Goal: Information Seeking & Learning: Learn about a topic

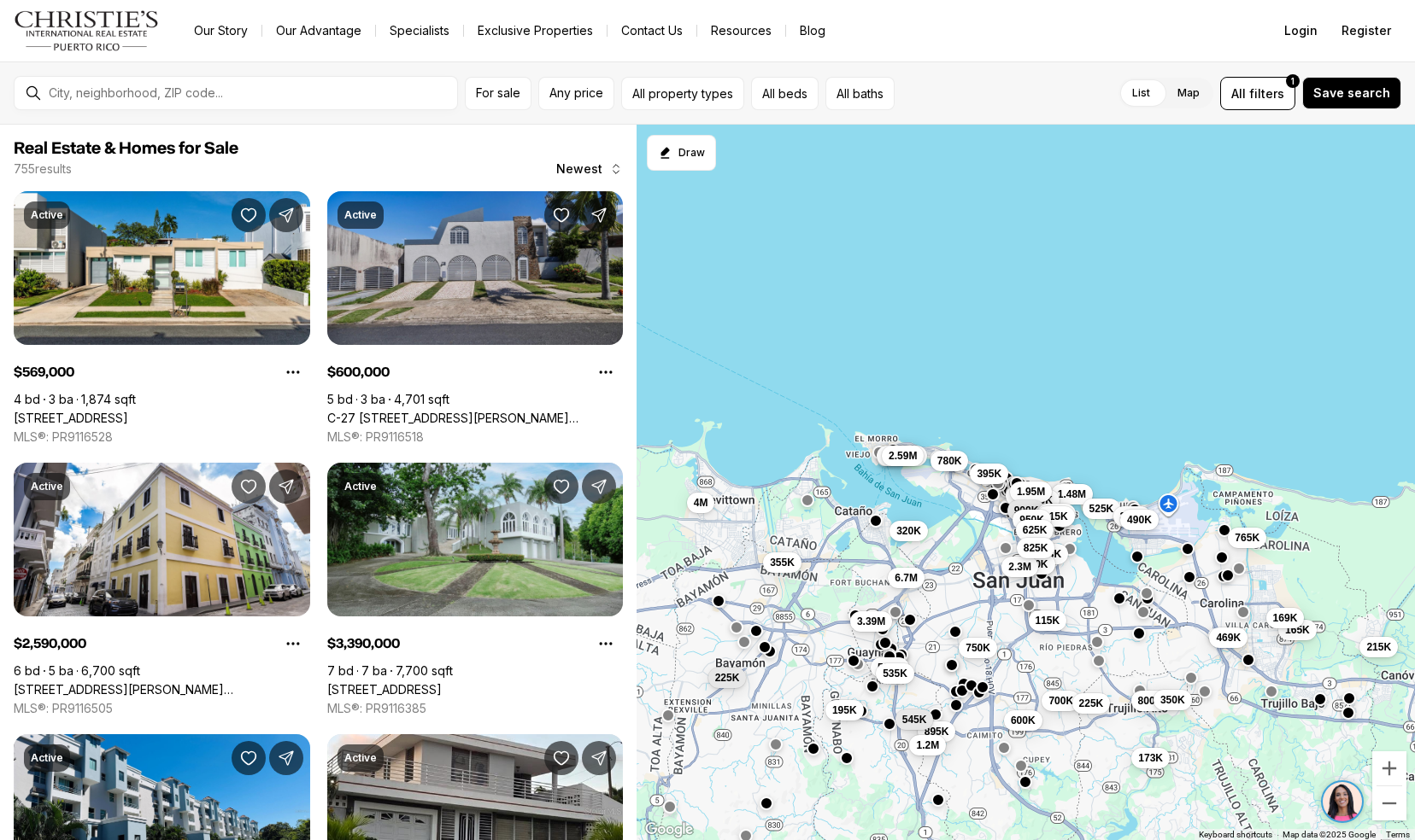
click at [354, 411] on link "C-27 CALLE CALZADA C-27 URB EL REMANSO, SAN JUAN PR, 00926" at bounding box center [475, 419] width 296 height 16
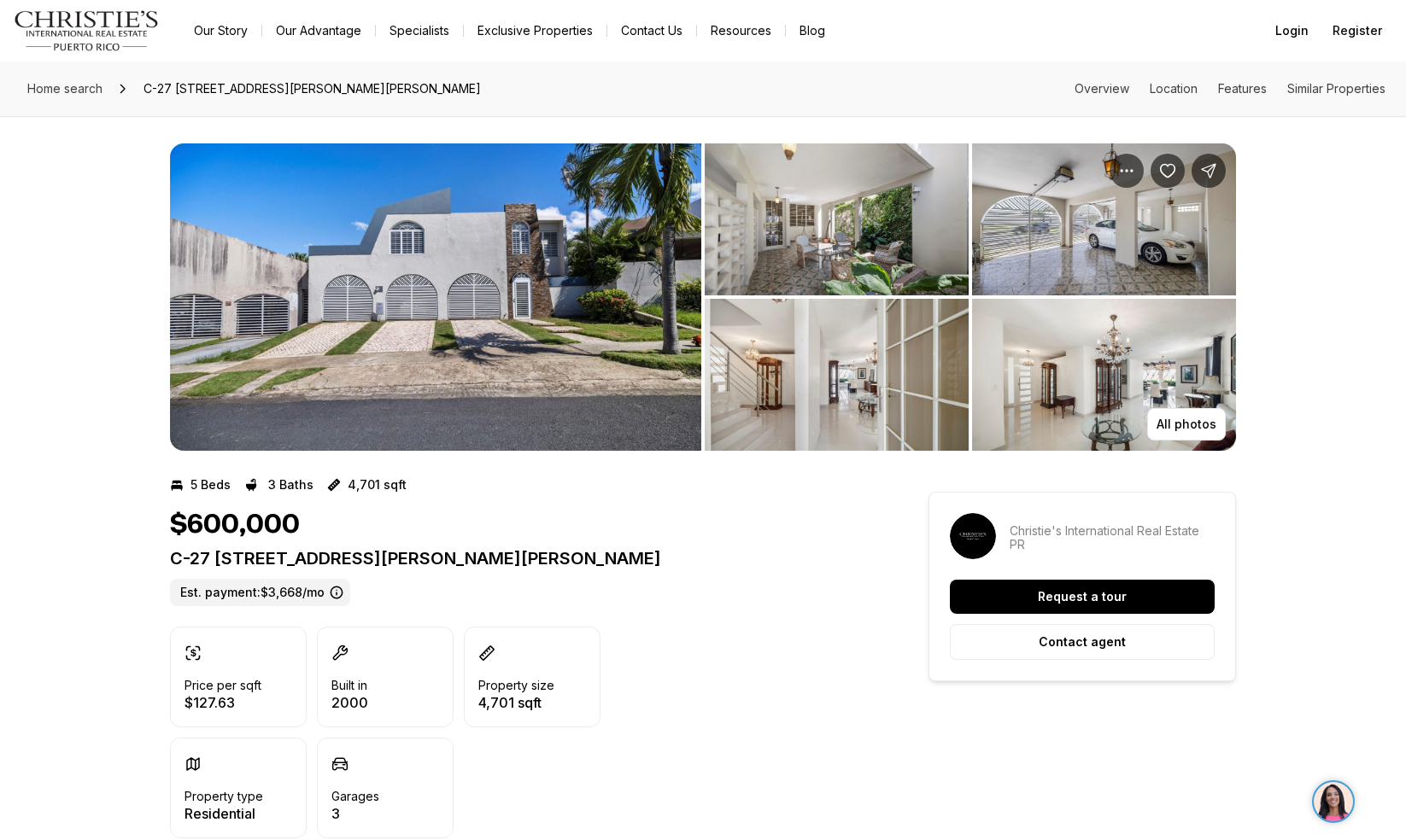
click at [390, 362] on img "View image gallery" at bounding box center [435, 296] width 531 height 307
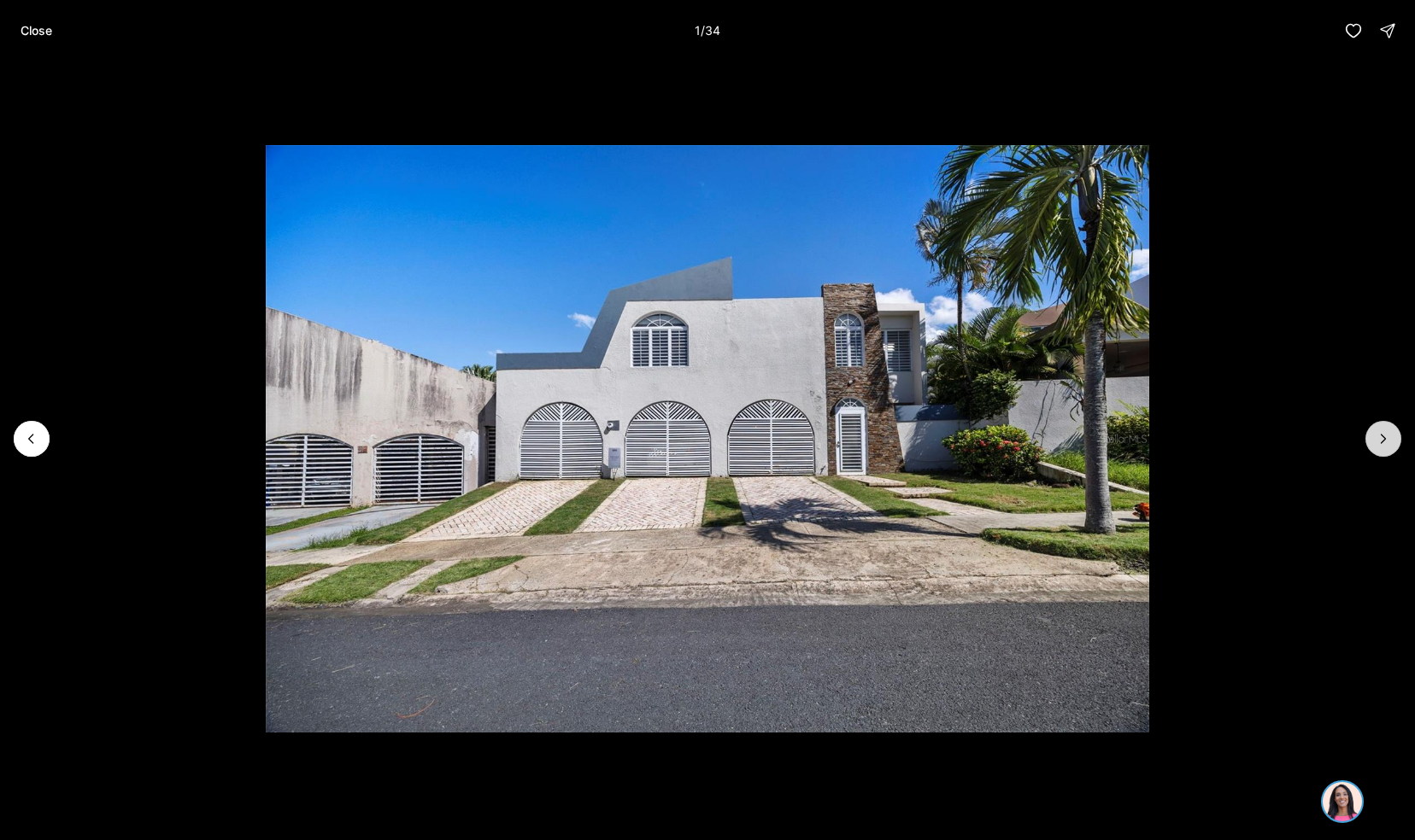
click at [1376, 444] on icon "Next slide" at bounding box center [1382, 438] width 17 height 17
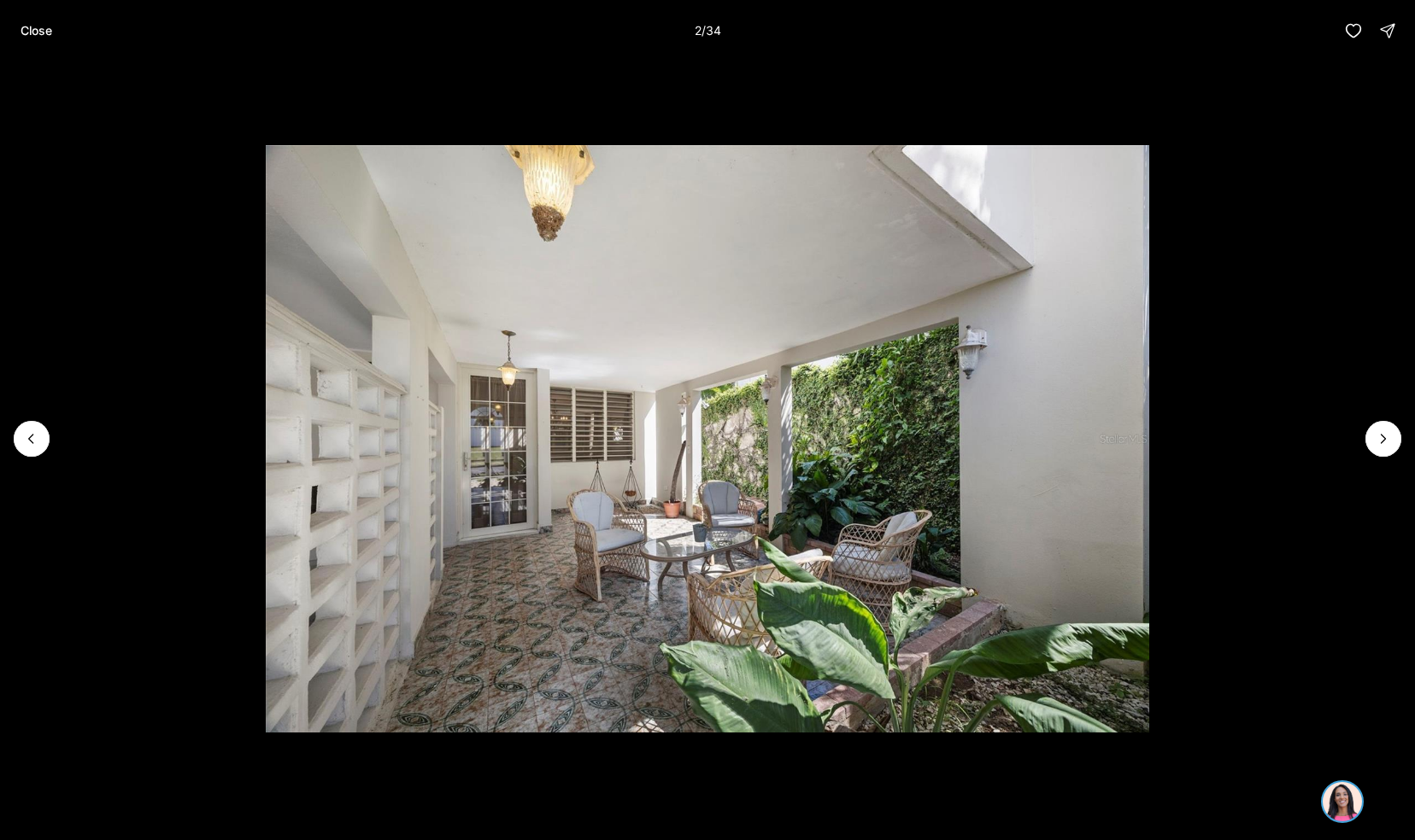
click at [1399, 420] on li "2 of 34" at bounding box center [707, 438] width 1415 height 755
click at [1395, 410] on li "2 of 34" at bounding box center [707, 438] width 1415 height 755
click at [1397, 429] on button "Next slide" at bounding box center [1383, 439] width 36 height 36
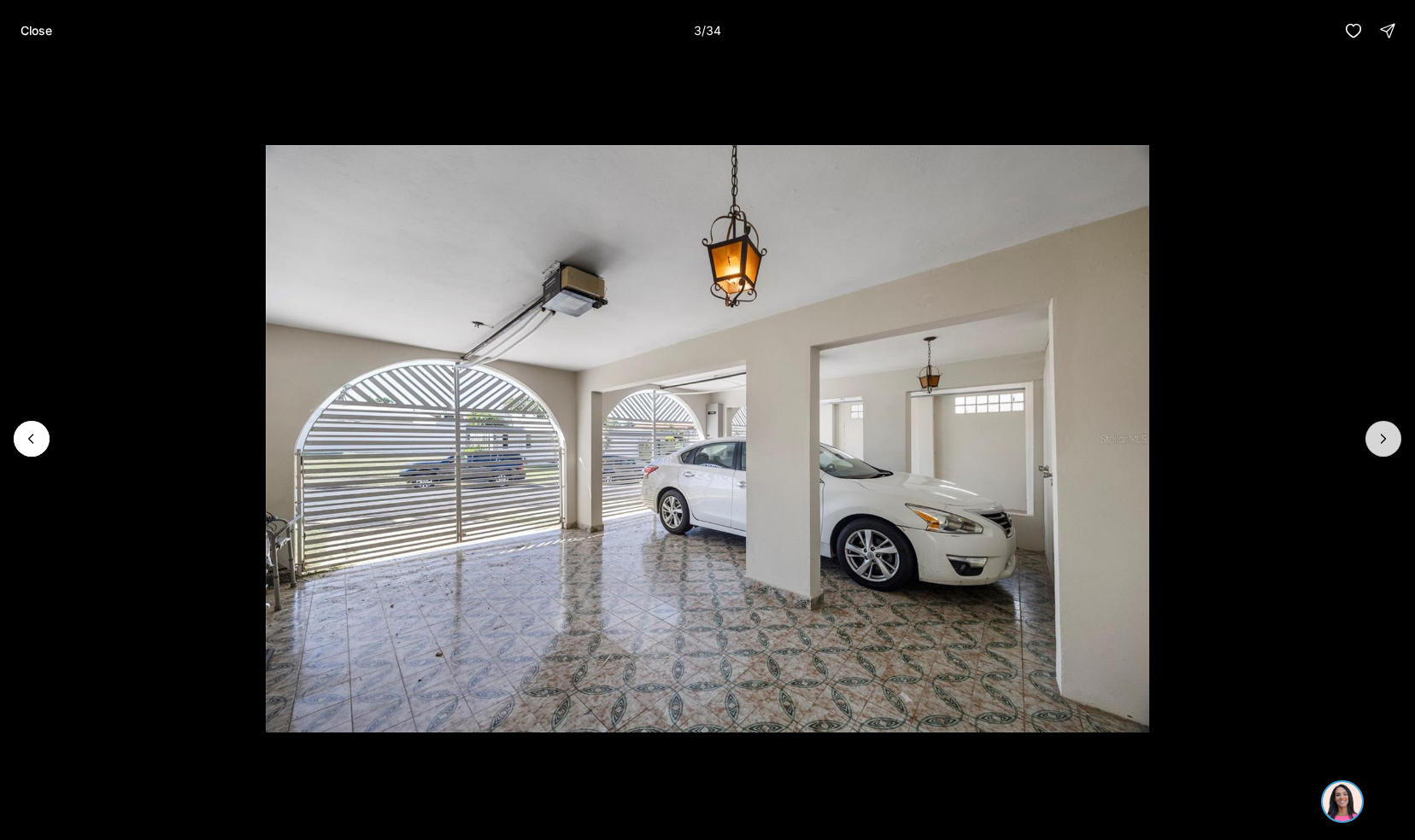
click at [1397, 437] on button "Next slide" at bounding box center [1383, 439] width 36 height 36
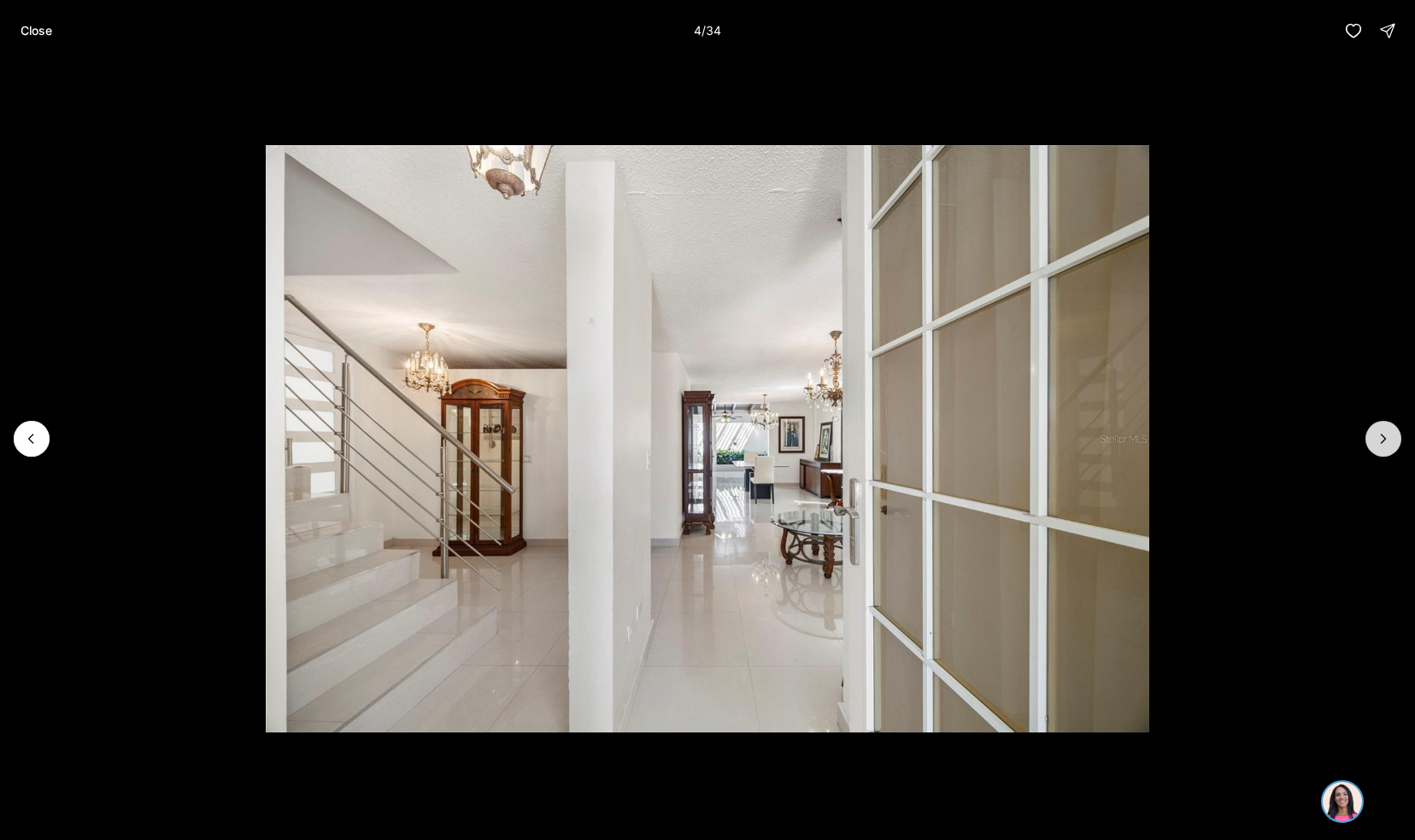
click at [1383, 439] on icon "Next slide" at bounding box center [1382, 438] width 17 height 17
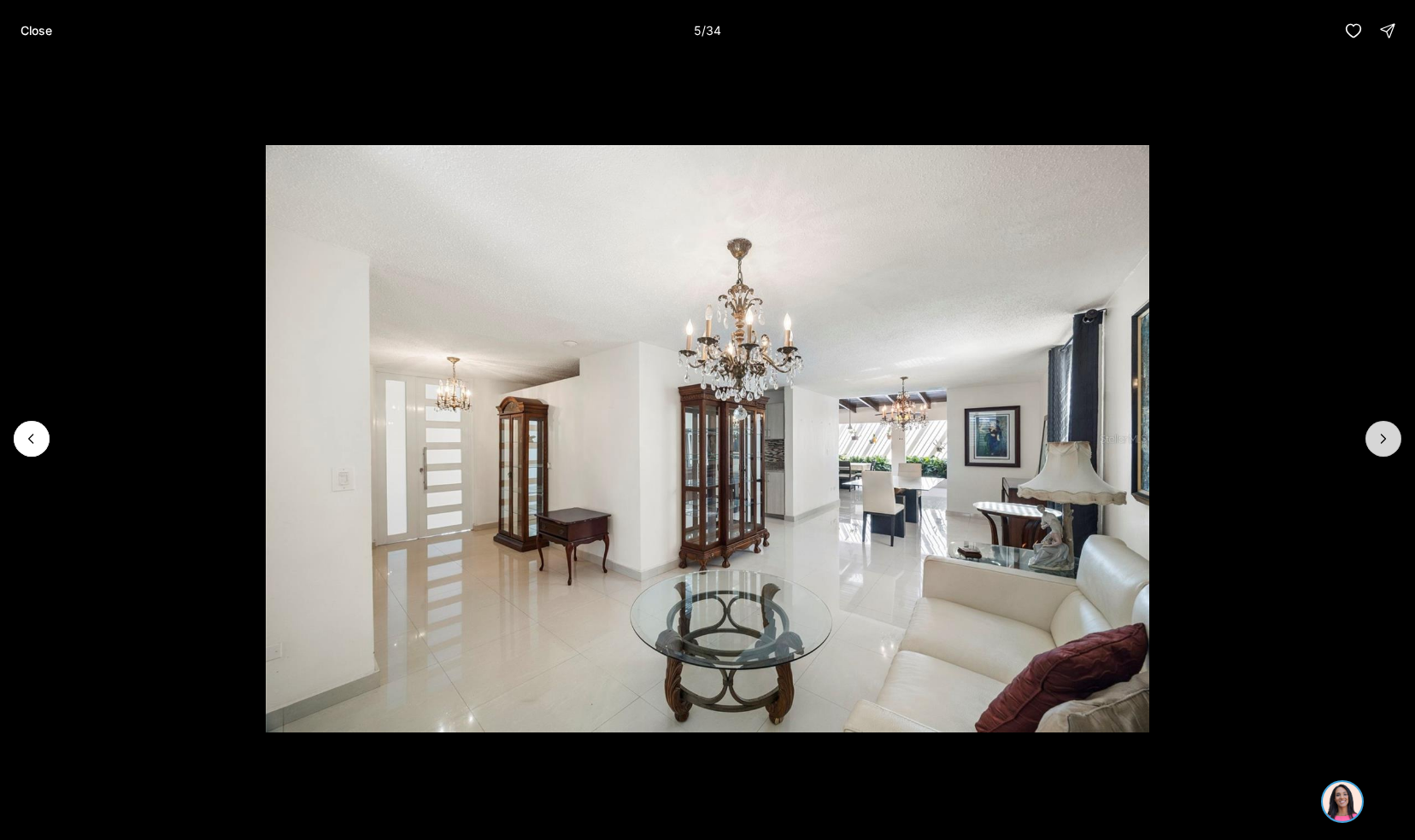
click at [1376, 434] on icon "Next slide" at bounding box center [1382, 438] width 17 height 17
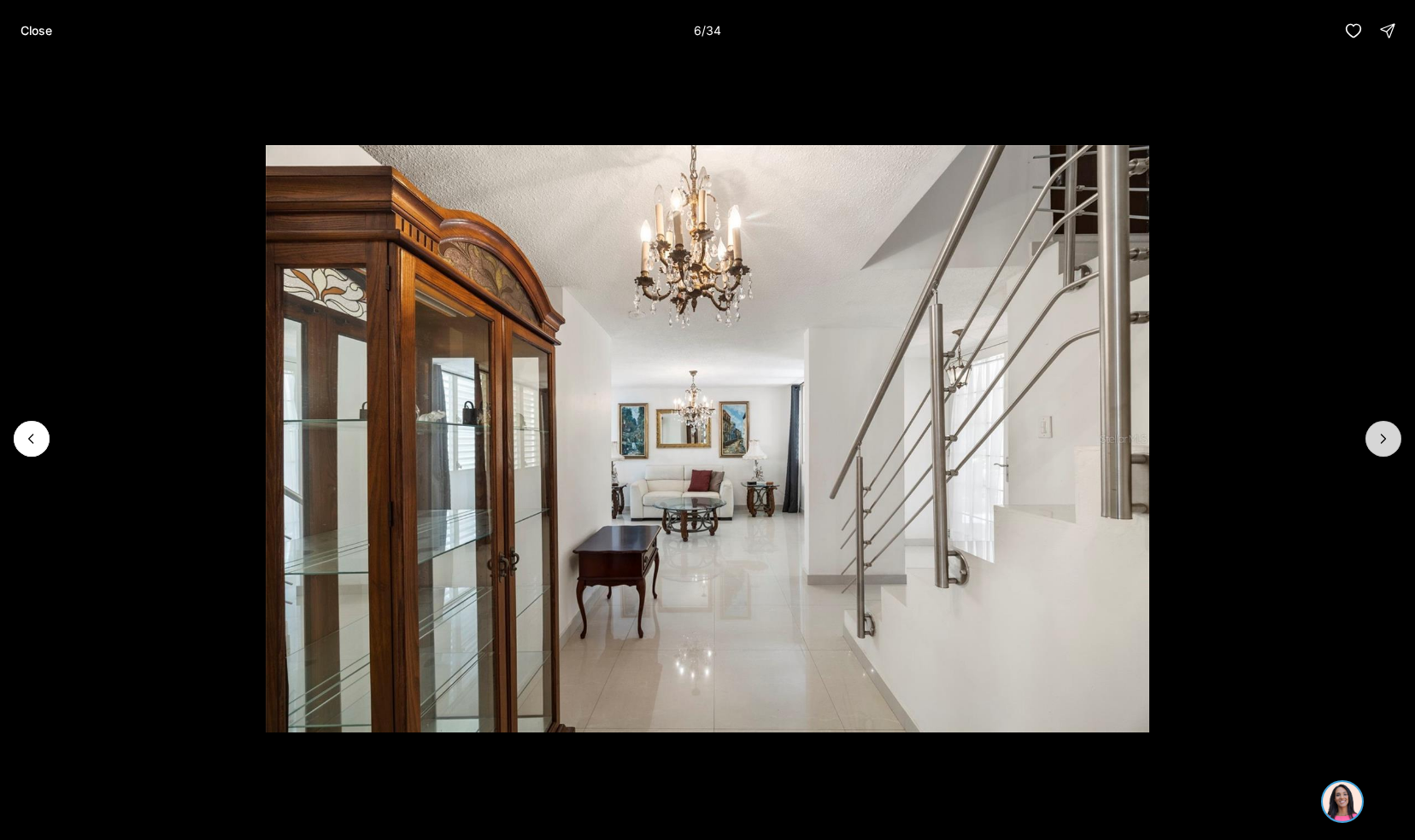
click at [1397, 447] on button "Next slide" at bounding box center [1383, 439] width 36 height 36
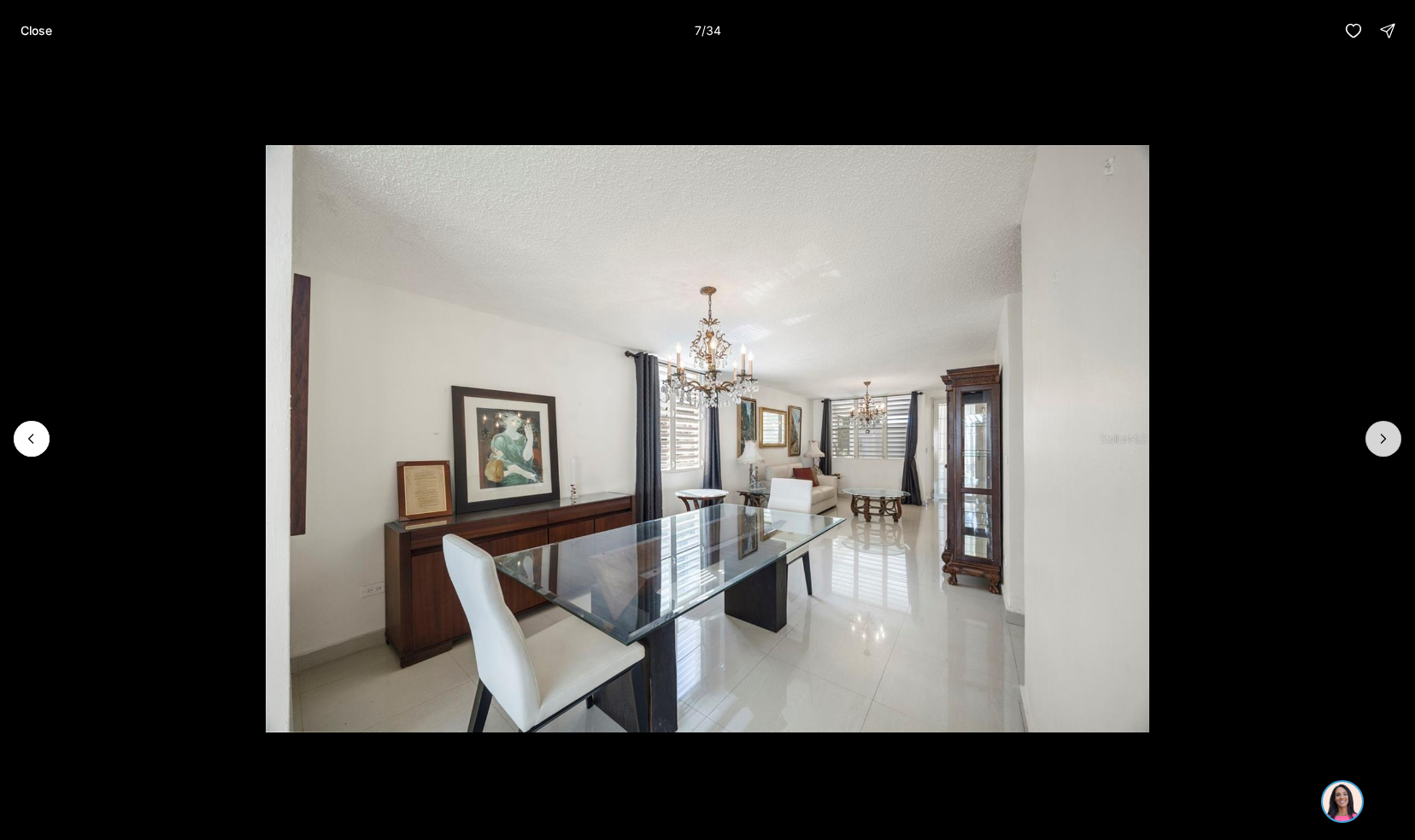
click at [1390, 444] on icon "Next slide" at bounding box center [1382, 438] width 17 height 17
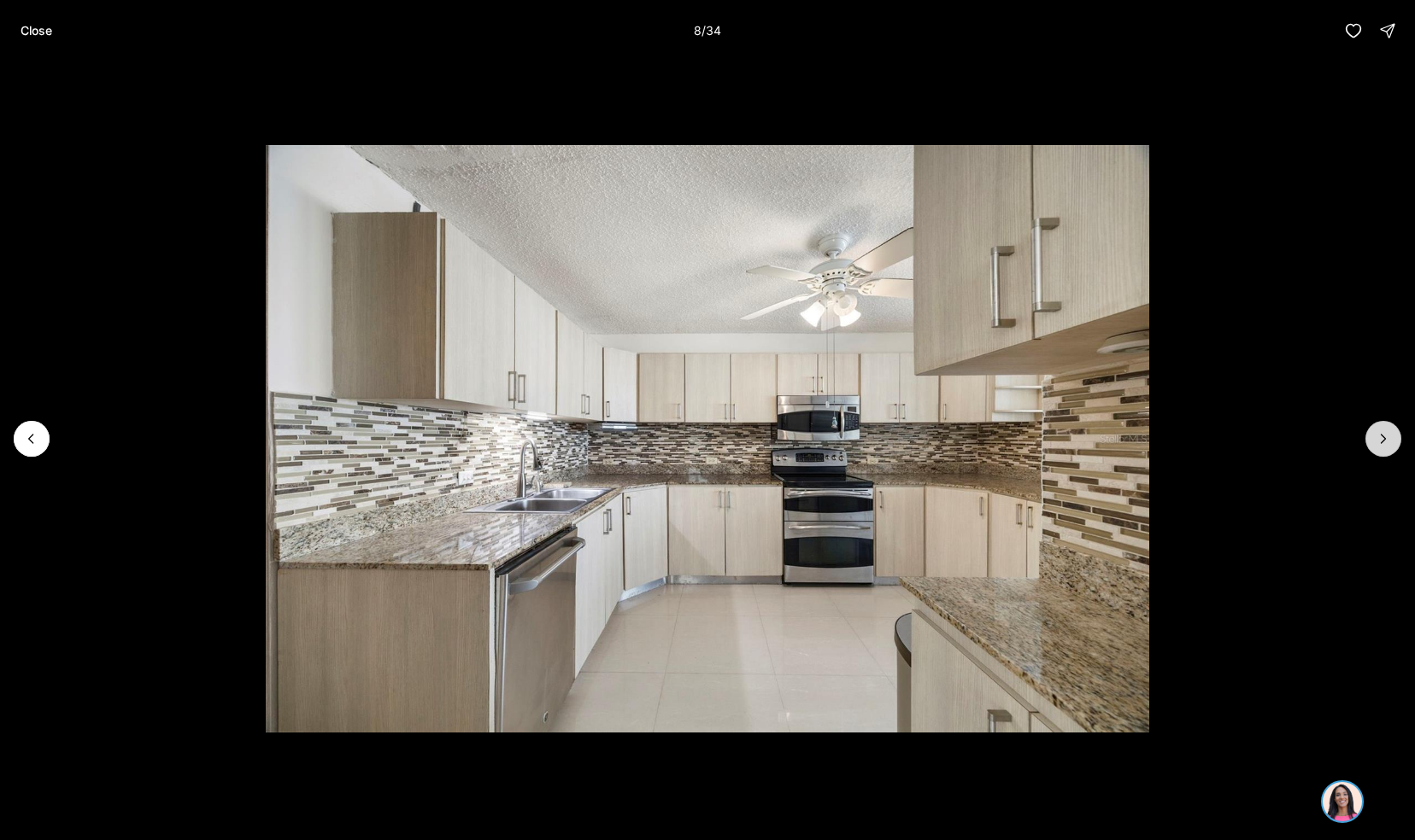
click at [1380, 441] on icon "Next slide" at bounding box center [1382, 438] width 17 height 17
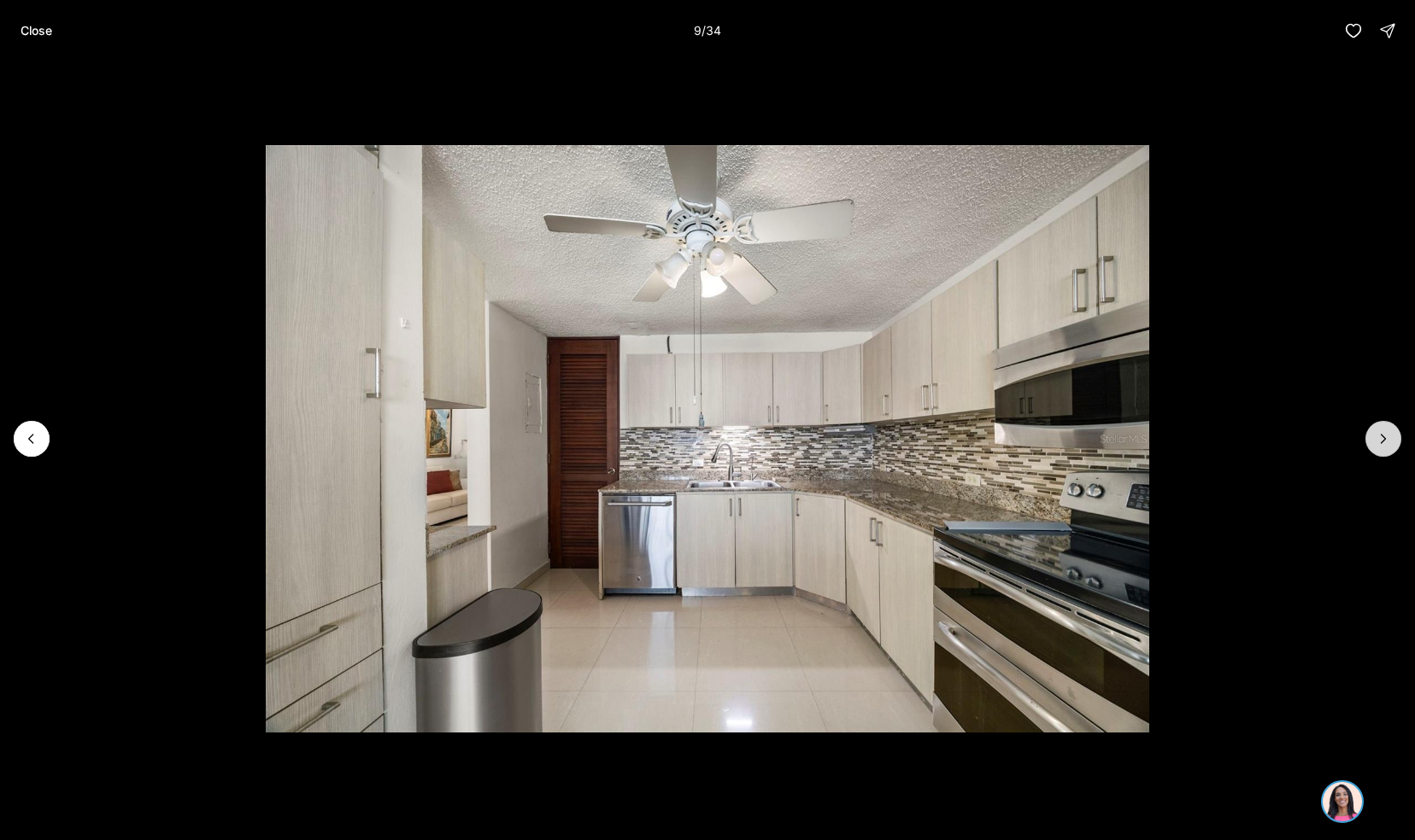
click at [1375, 430] on icon "Next slide" at bounding box center [1382, 438] width 17 height 17
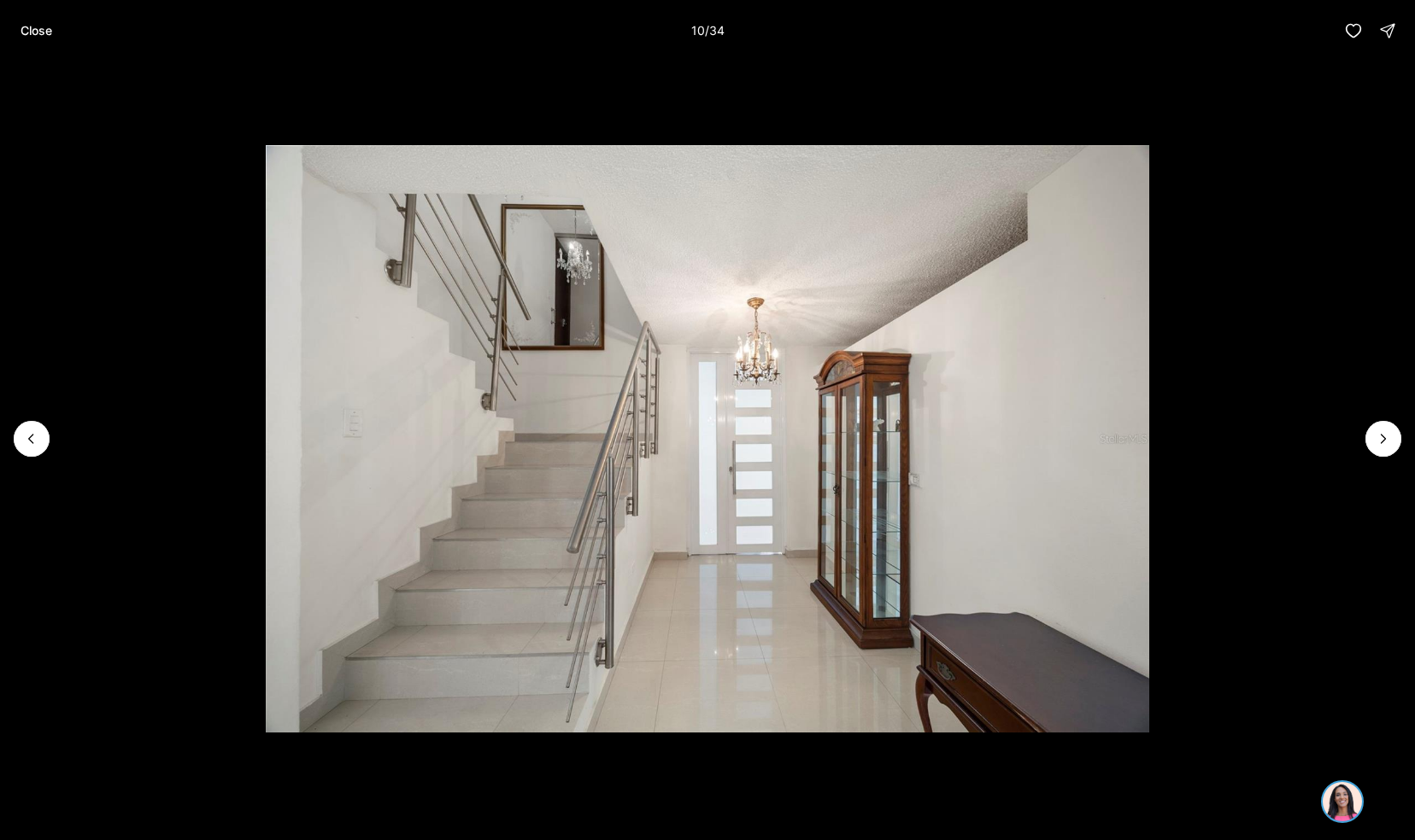
click at [1389, 415] on li "10 of 34" at bounding box center [707, 438] width 1415 height 755
click at [1389, 446] on icon "Next slide" at bounding box center [1382, 438] width 17 height 17
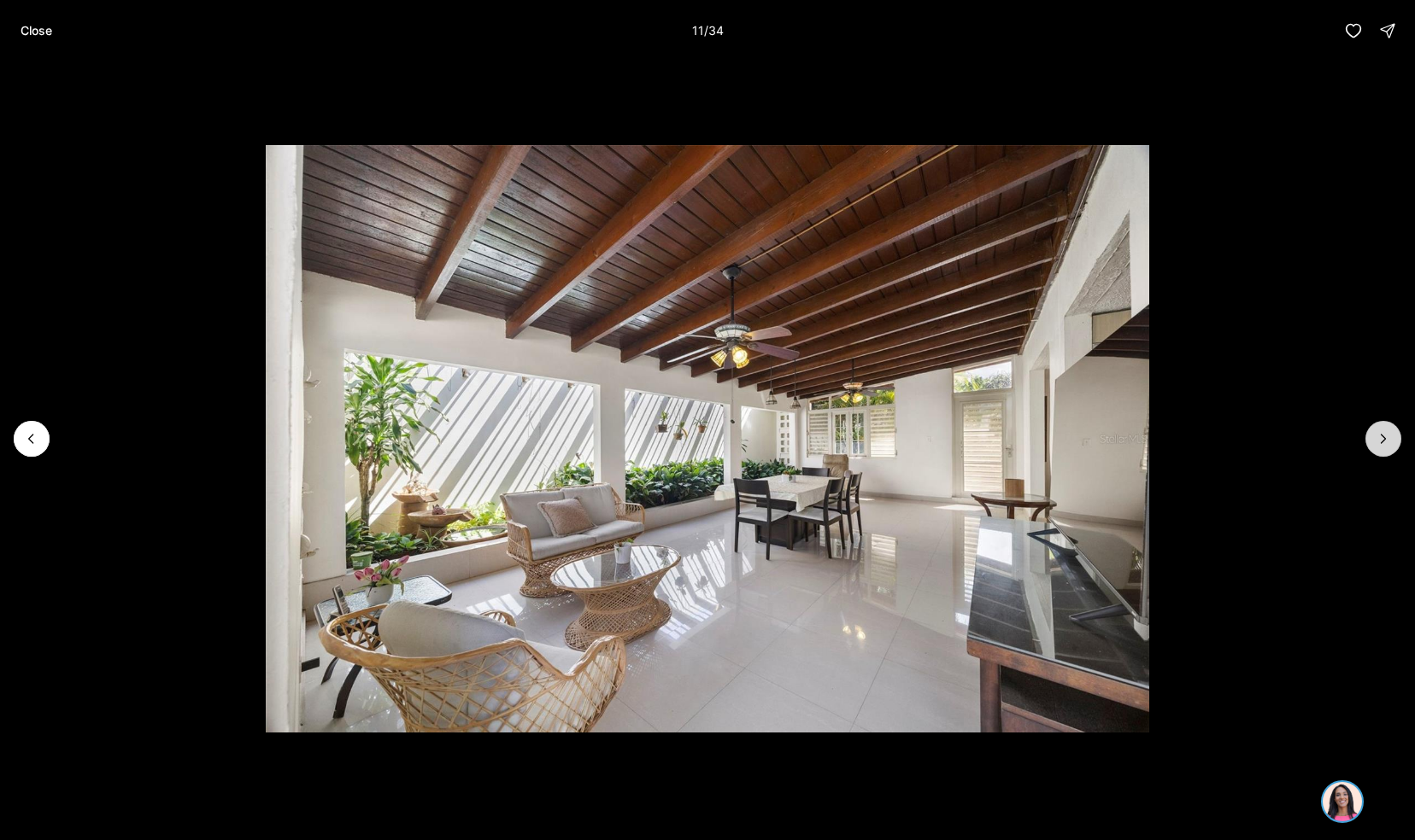
click at [1381, 443] on icon "Next slide" at bounding box center [1383, 438] width 4 height 9
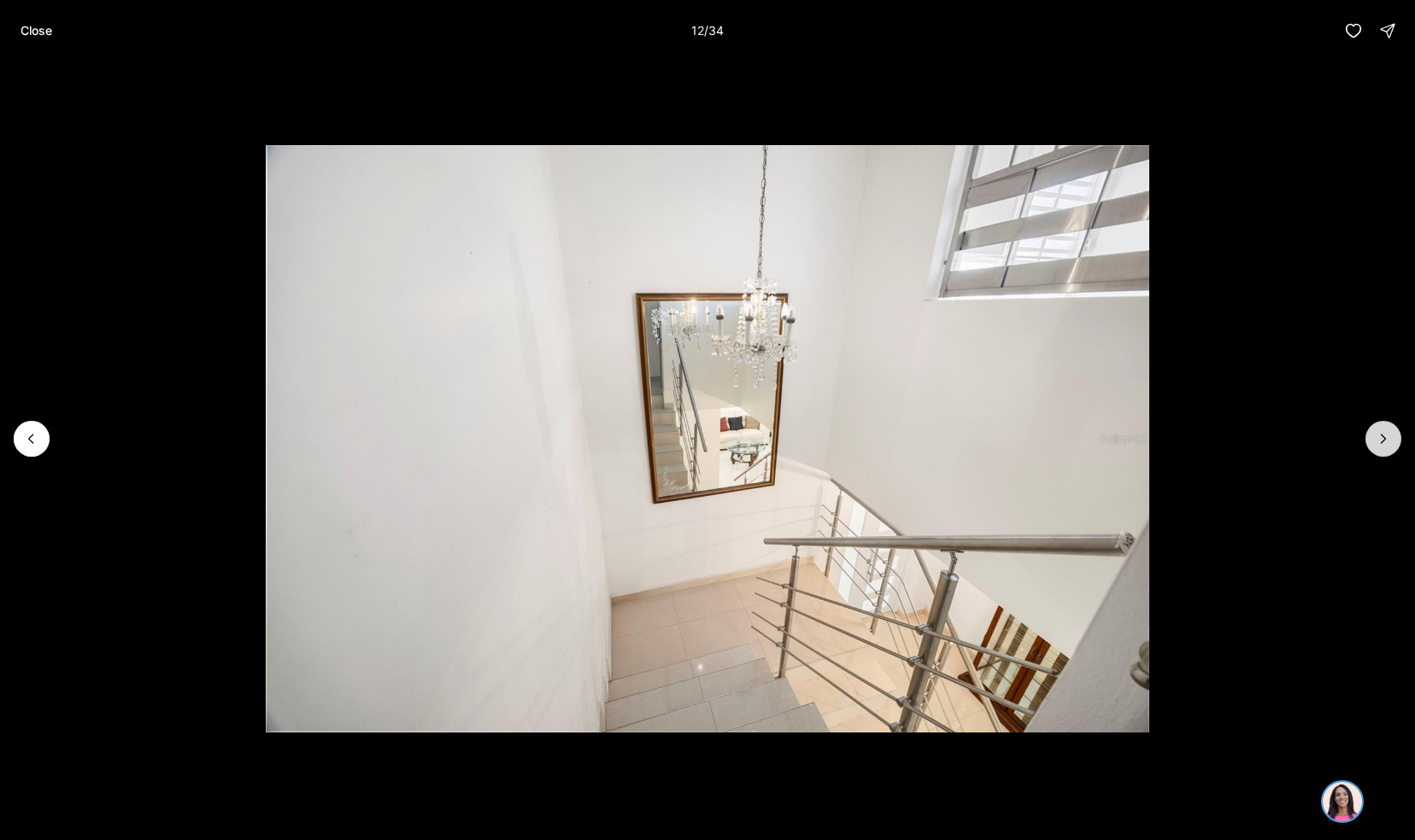
click at [1392, 444] on button "Next slide" at bounding box center [1383, 439] width 36 height 36
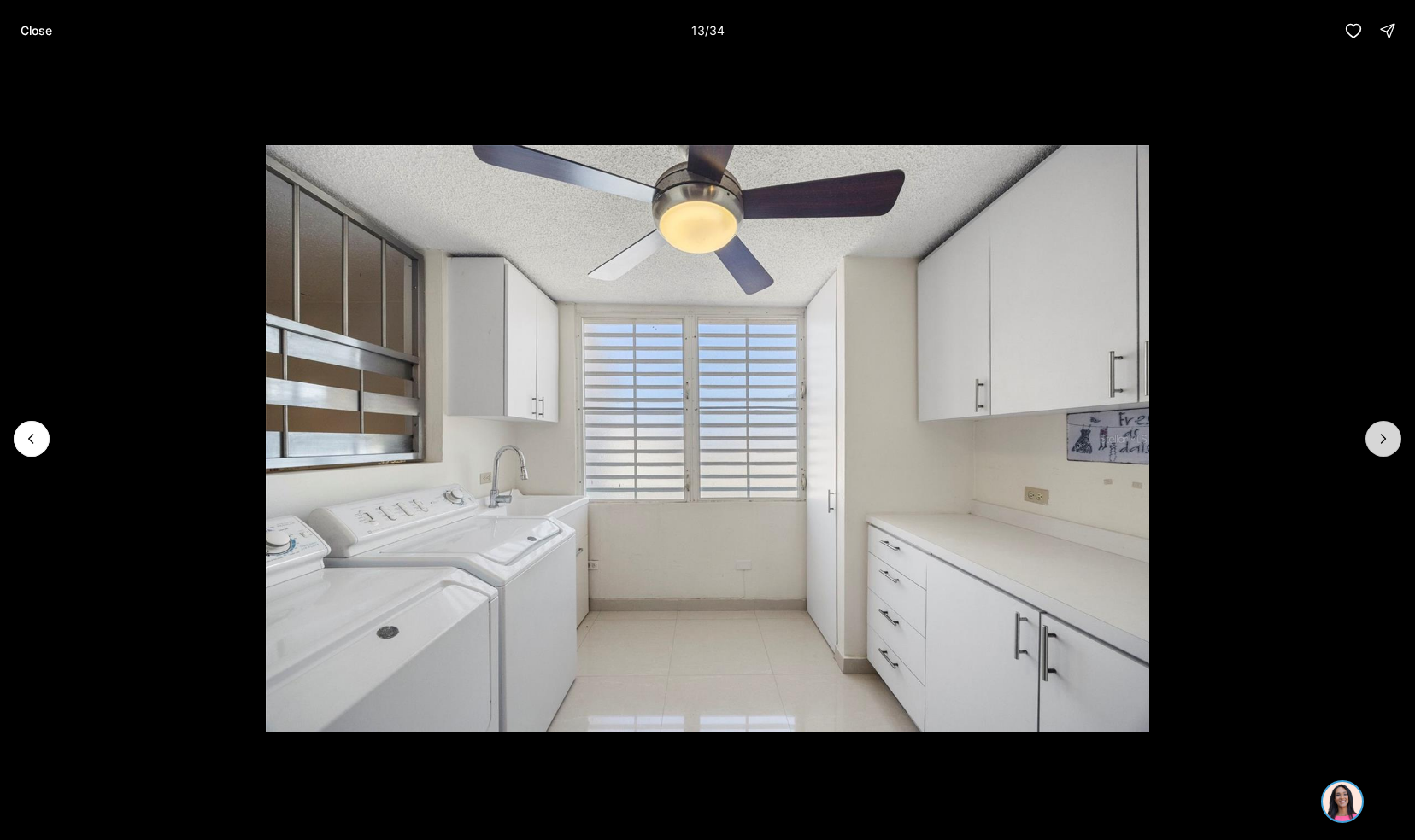
click at [1387, 442] on icon "Next slide" at bounding box center [1382, 438] width 17 height 17
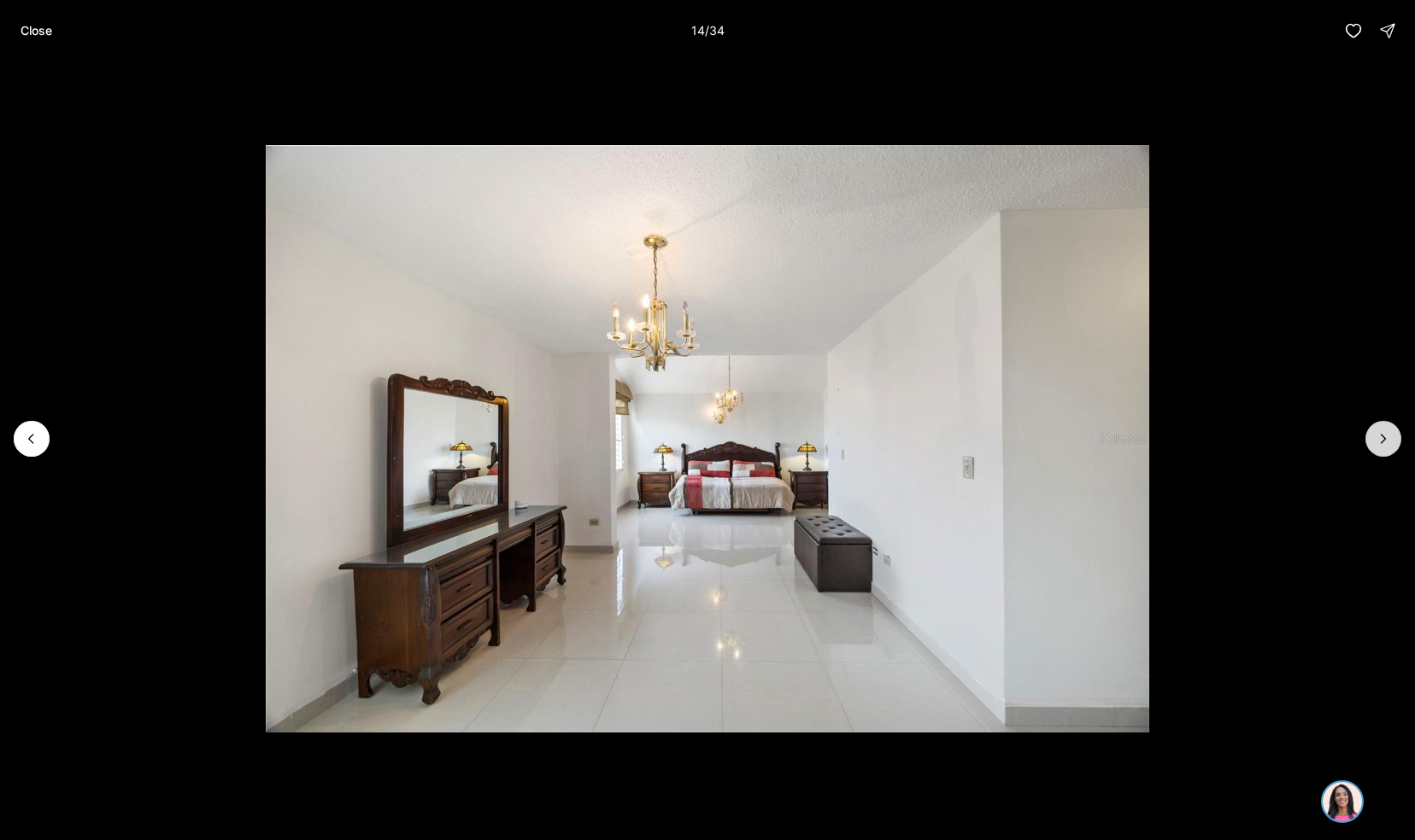
click at [1395, 444] on button "Next slide" at bounding box center [1383, 439] width 36 height 36
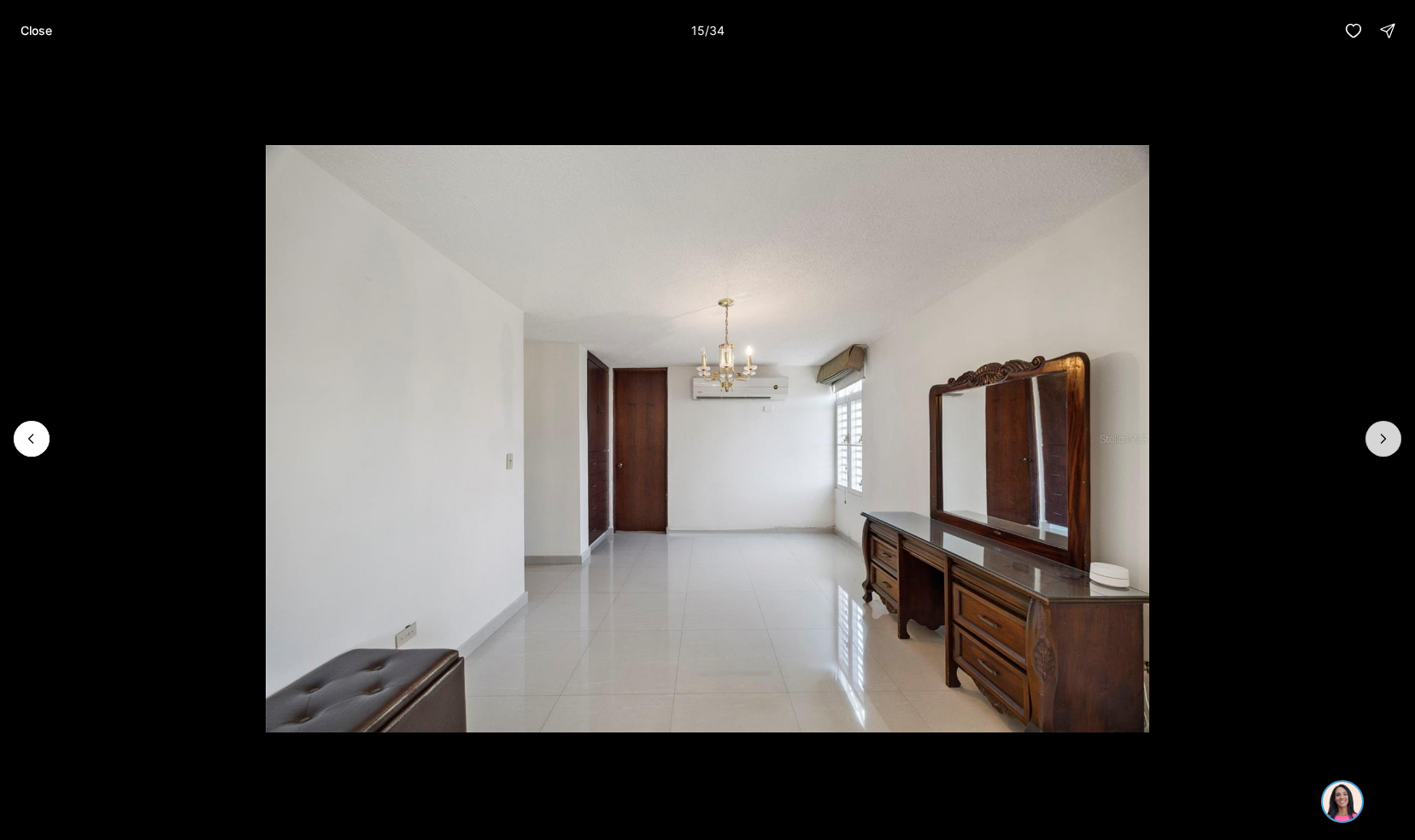
click at [1383, 439] on icon "Next slide" at bounding box center [1382, 438] width 17 height 17
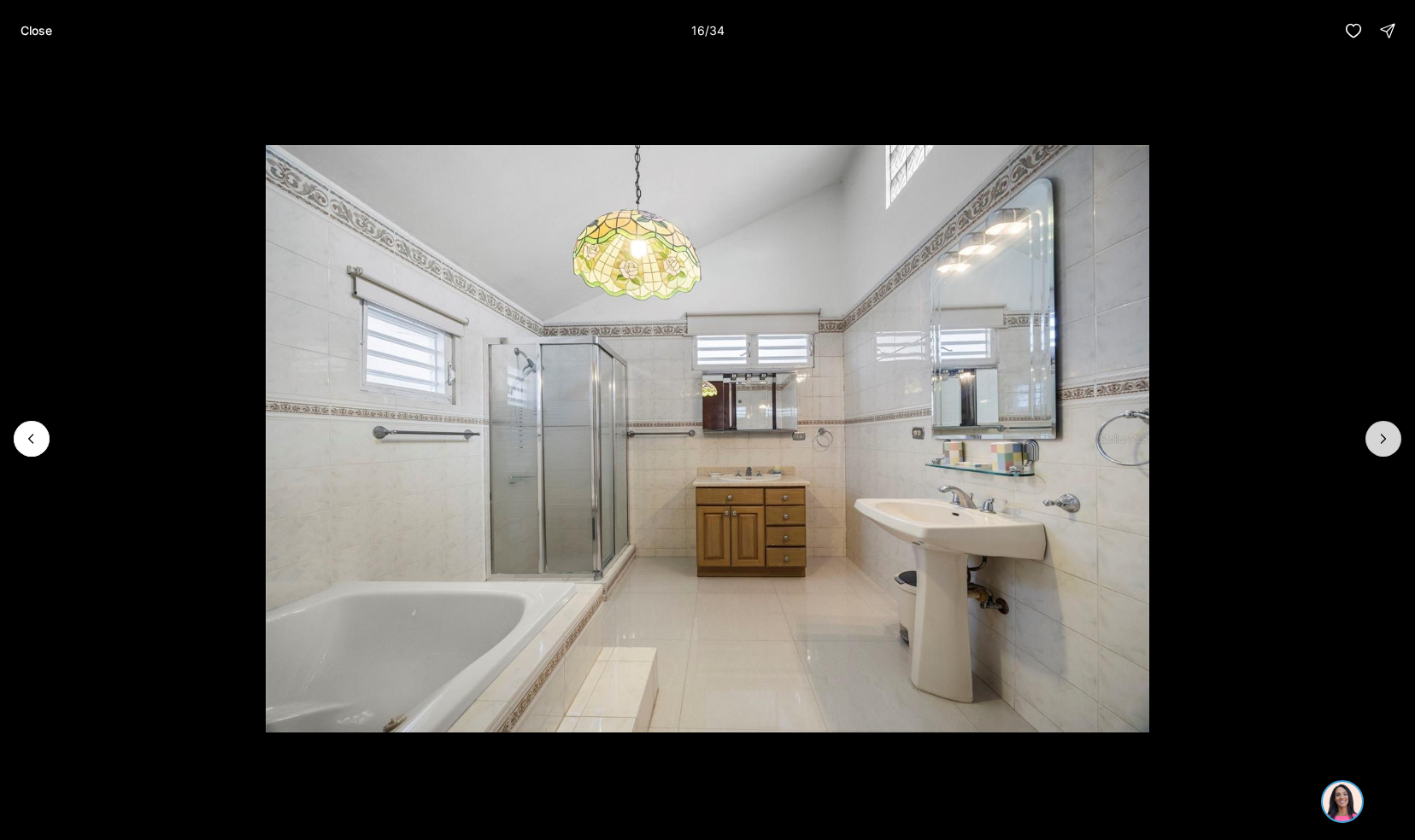
click at [1394, 444] on button "Next slide" at bounding box center [1383, 439] width 36 height 36
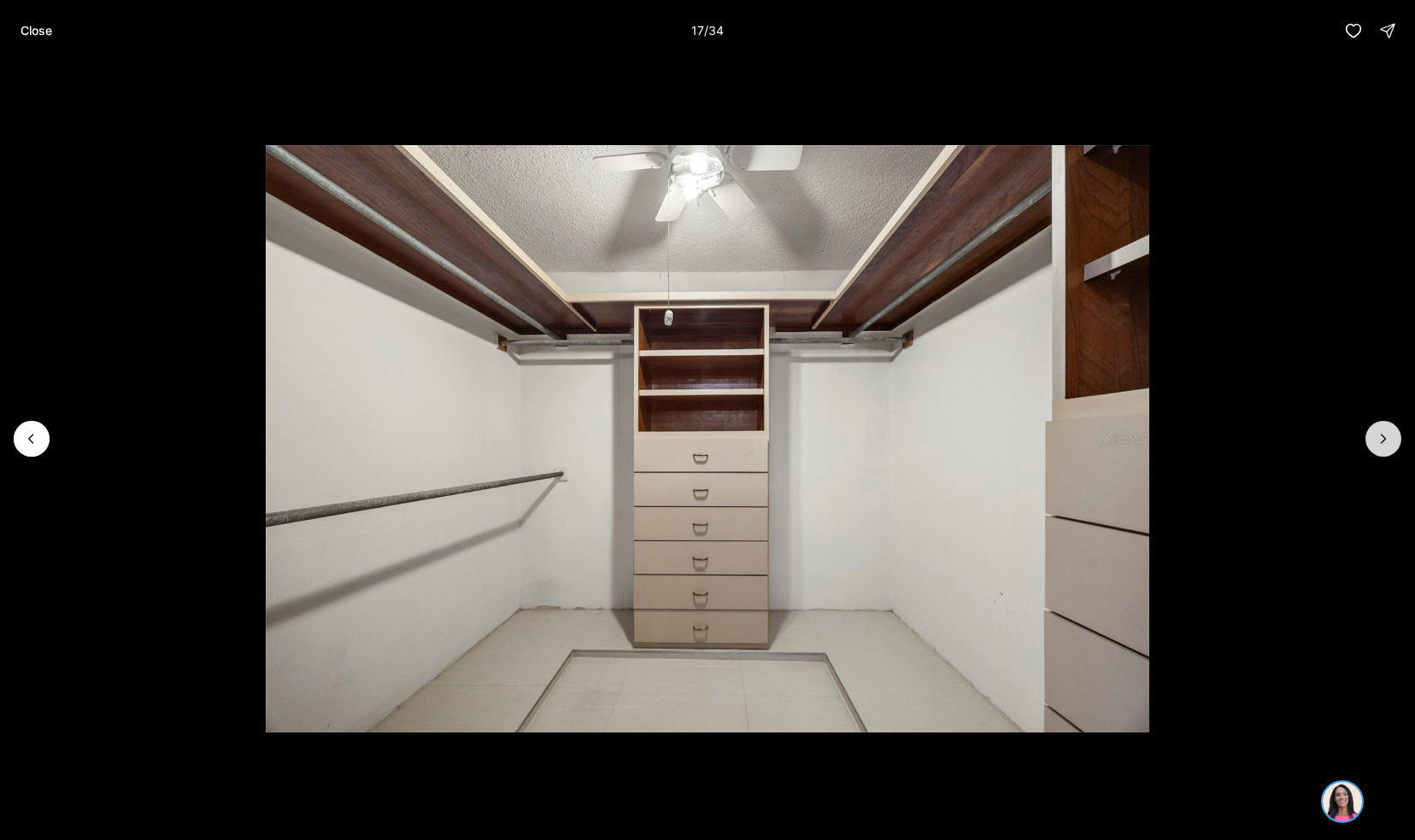
click at [1390, 444] on icon "Next slide" at bounding box center [1382, 438] width 17 height 17
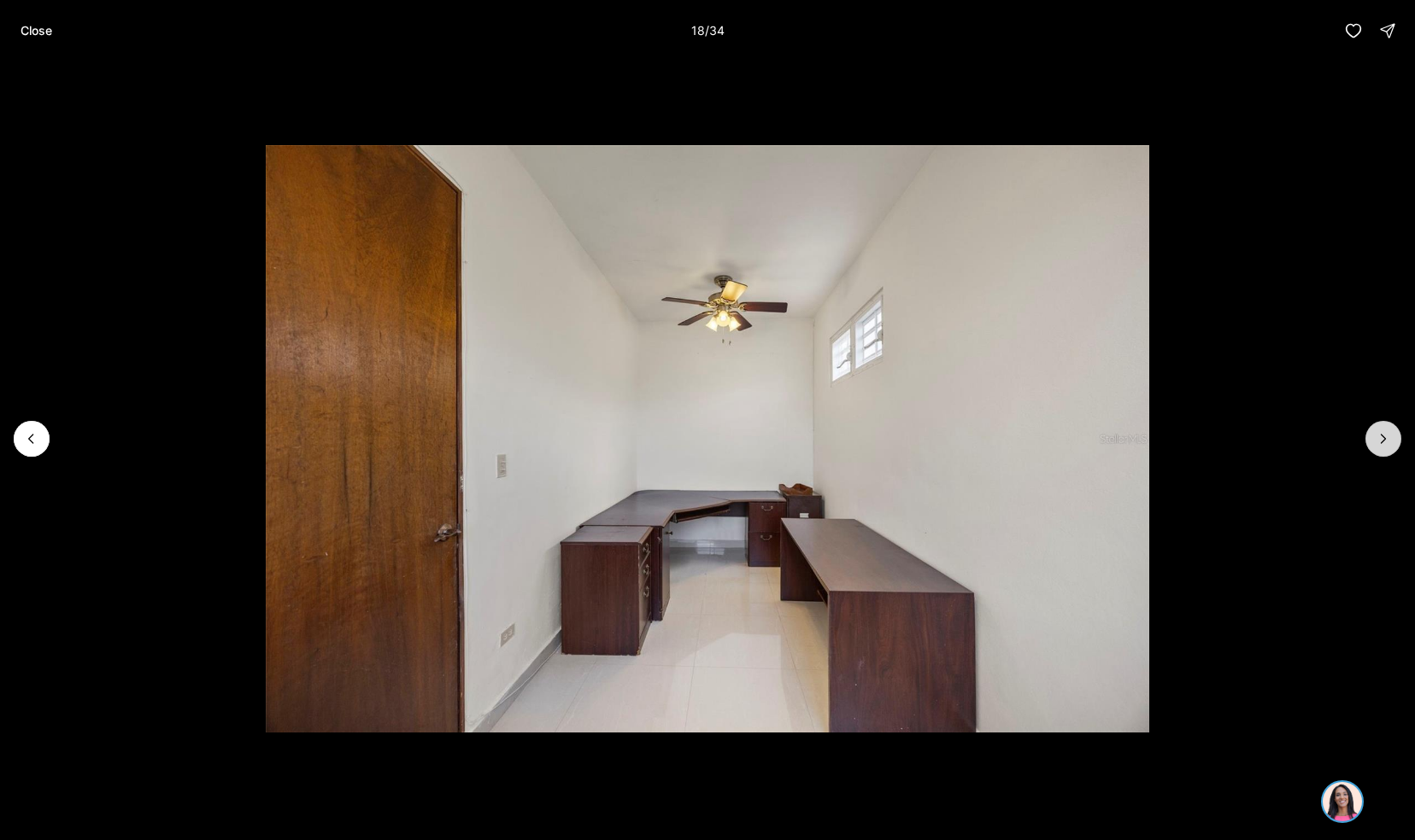
click at [1383, 442] on icon "Next slide" at bounding box center [1382, 438] width 17 height 17
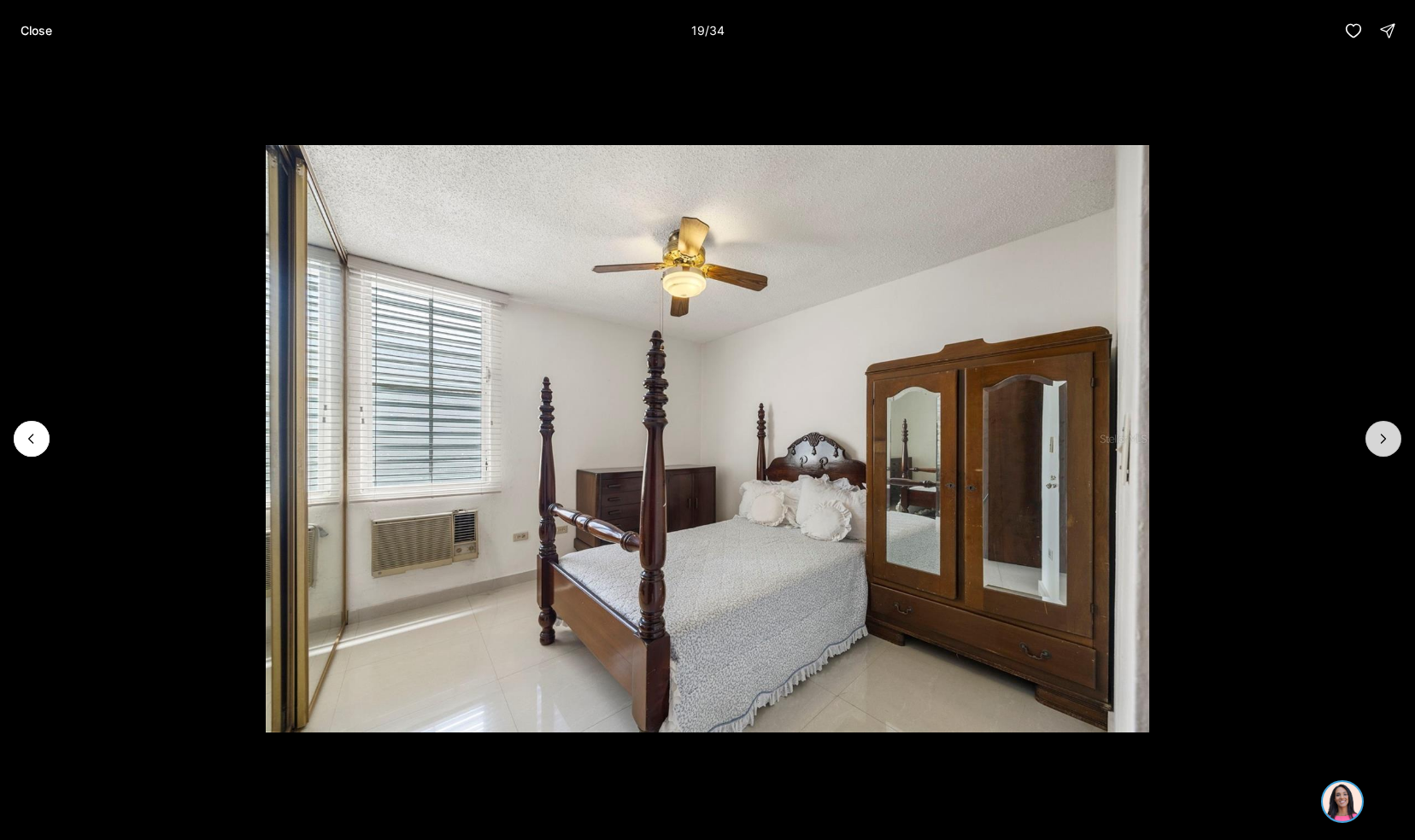
click at [1377, 446] on icon "Next slide" at bounding box center [1382, 438] width 17 height 17
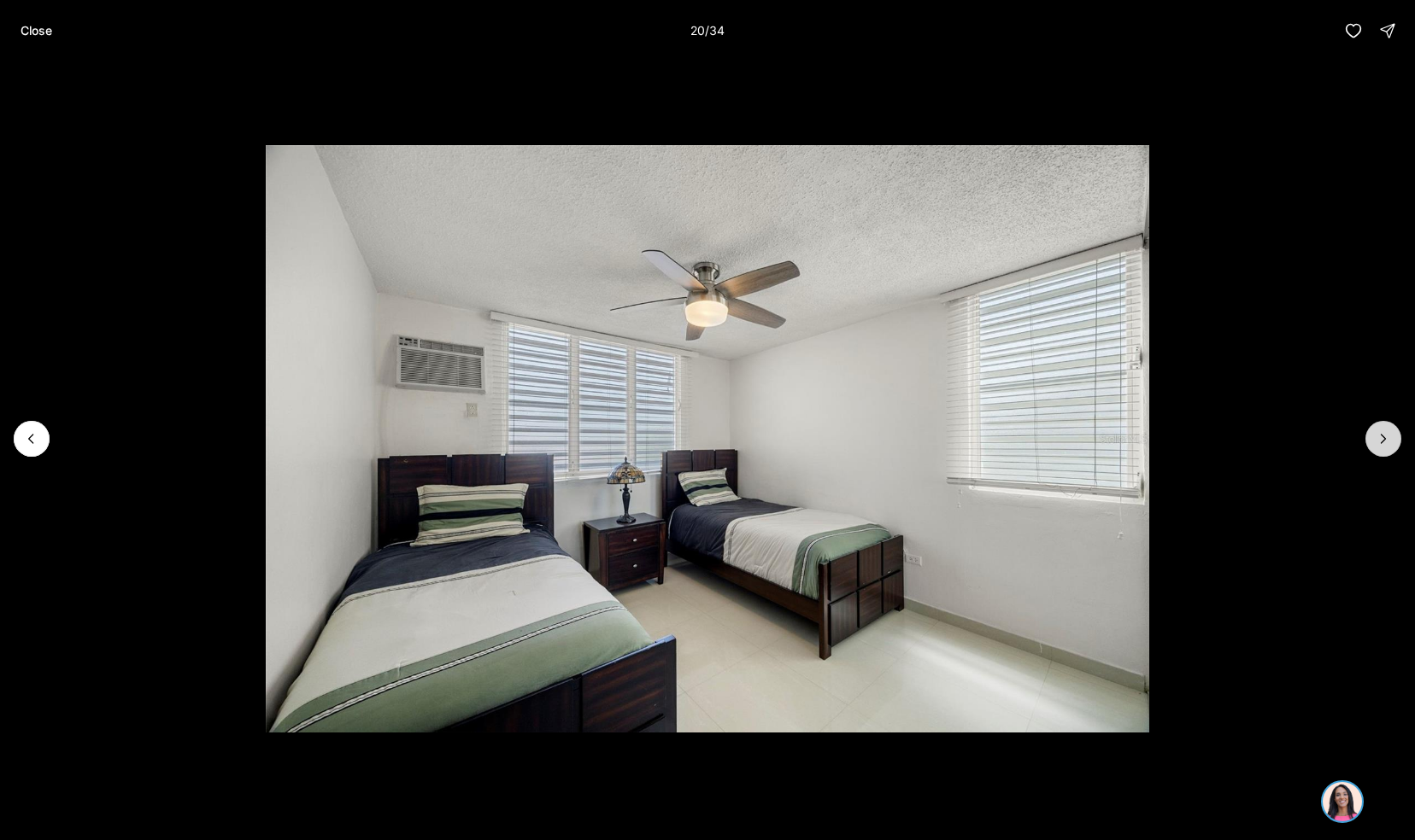
click at [1380, 450] on button "Next slide" at bounding box center [1383, 439] width 36 height 36
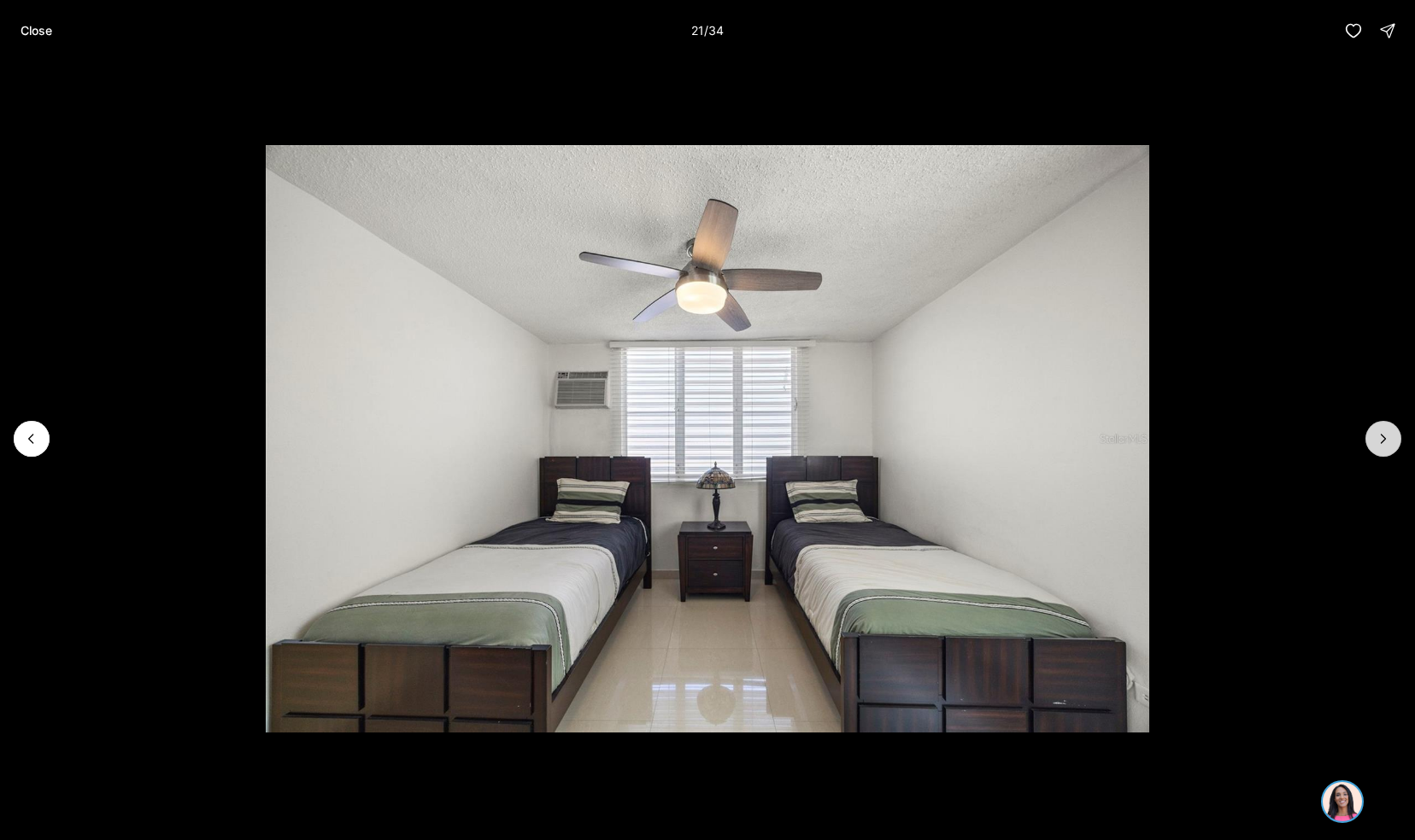
click at [1396, 446] on button "Next slide" at bounding box center [1383, 439] width 36 height 36
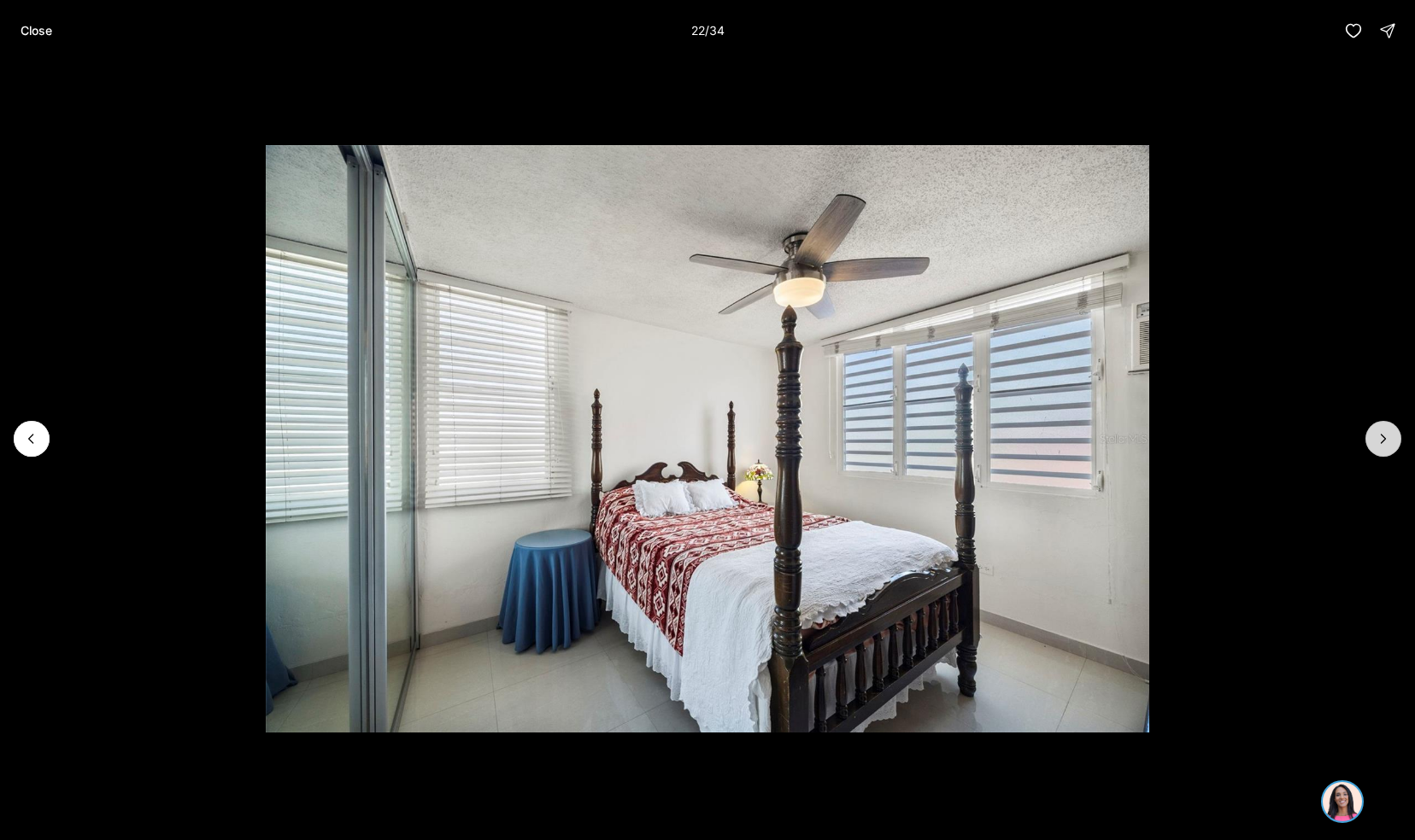
click at [1394, 447] on button "Next slide" at bounding box center [1383, 439] width 36 height 36
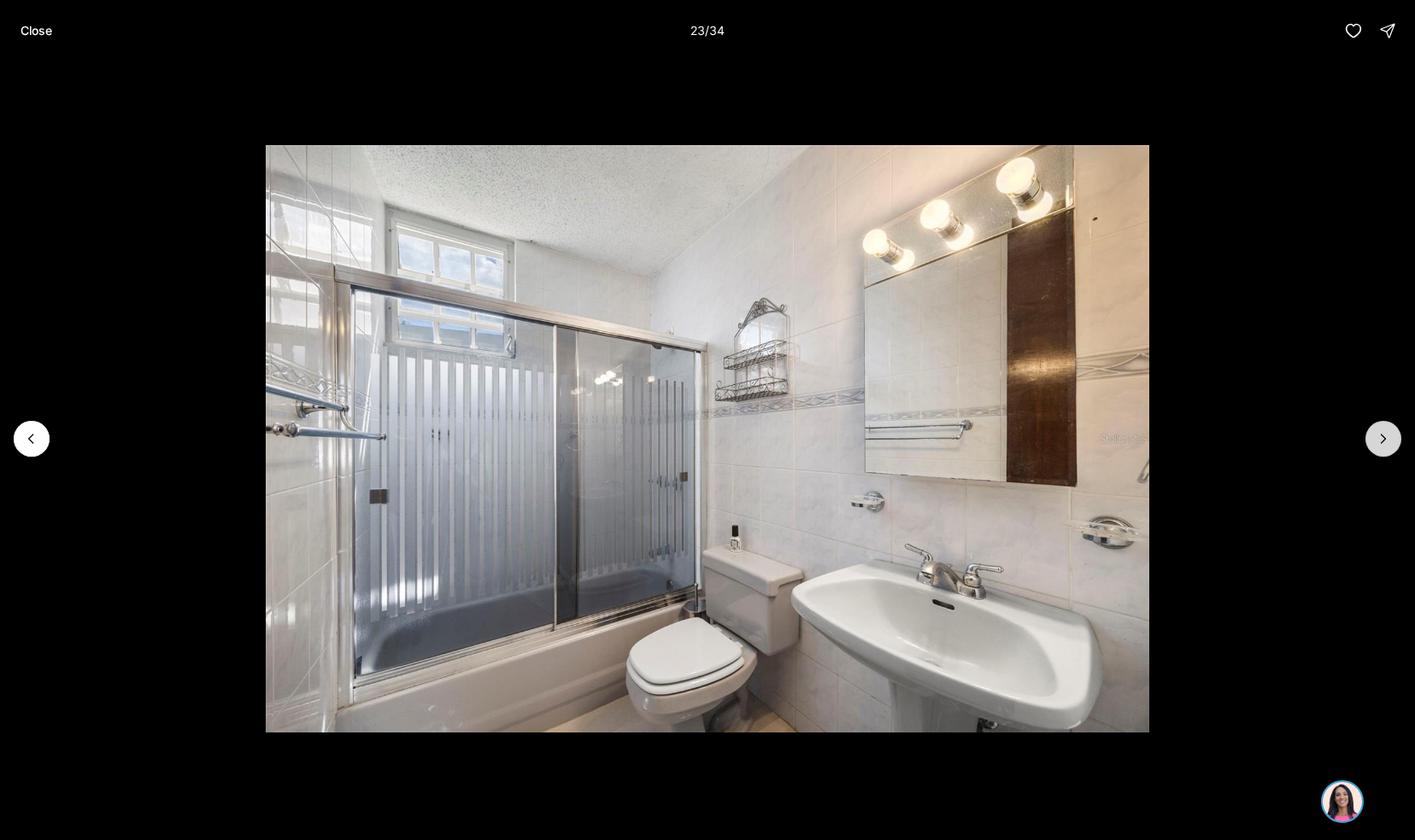
click at [1398, 446] on button "Next slide" at bounding box center [1383, 439] width 36 height 36
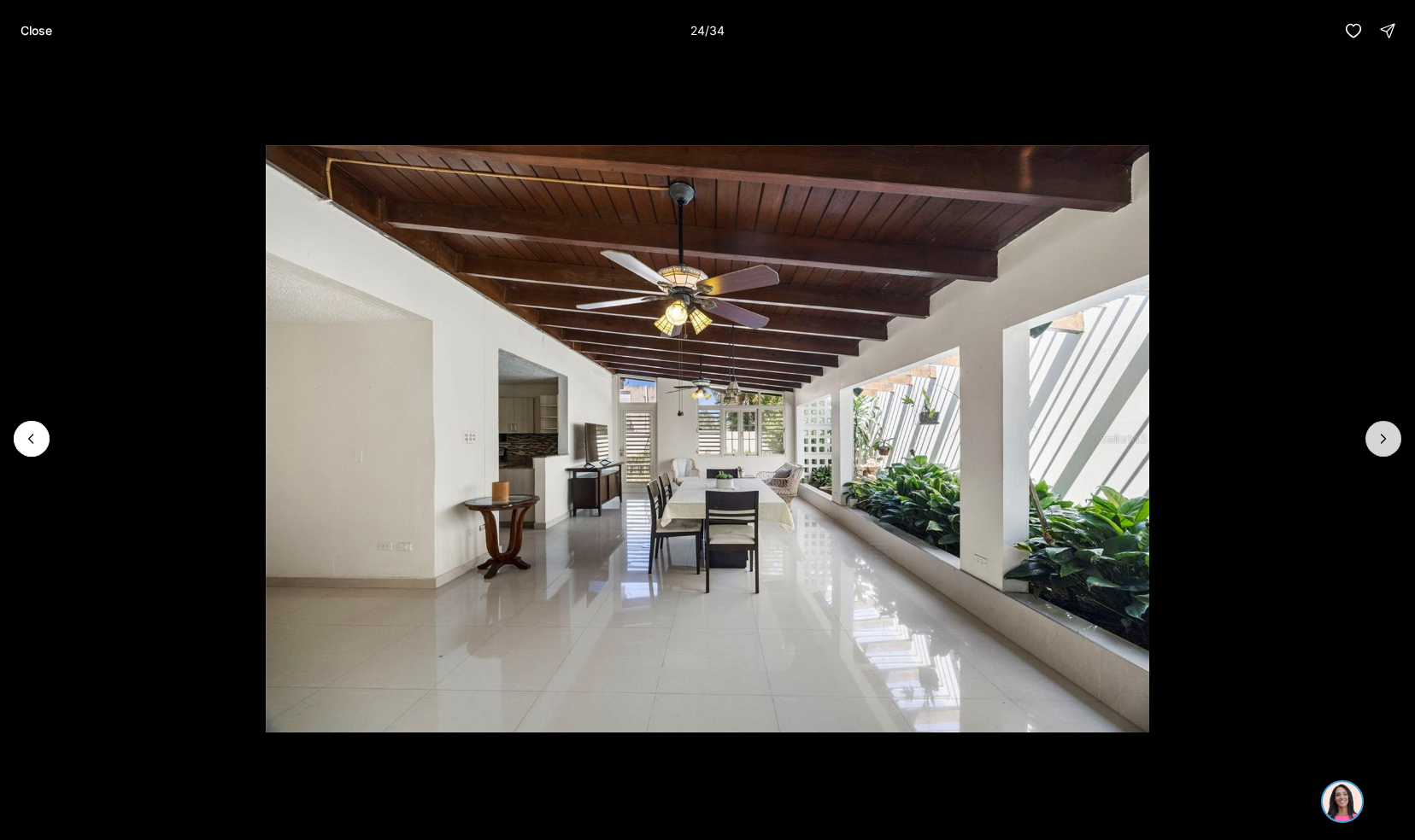
click at [1394, 443] on button "Next slide" at bounding box center [1383, 439] width 36 height 36
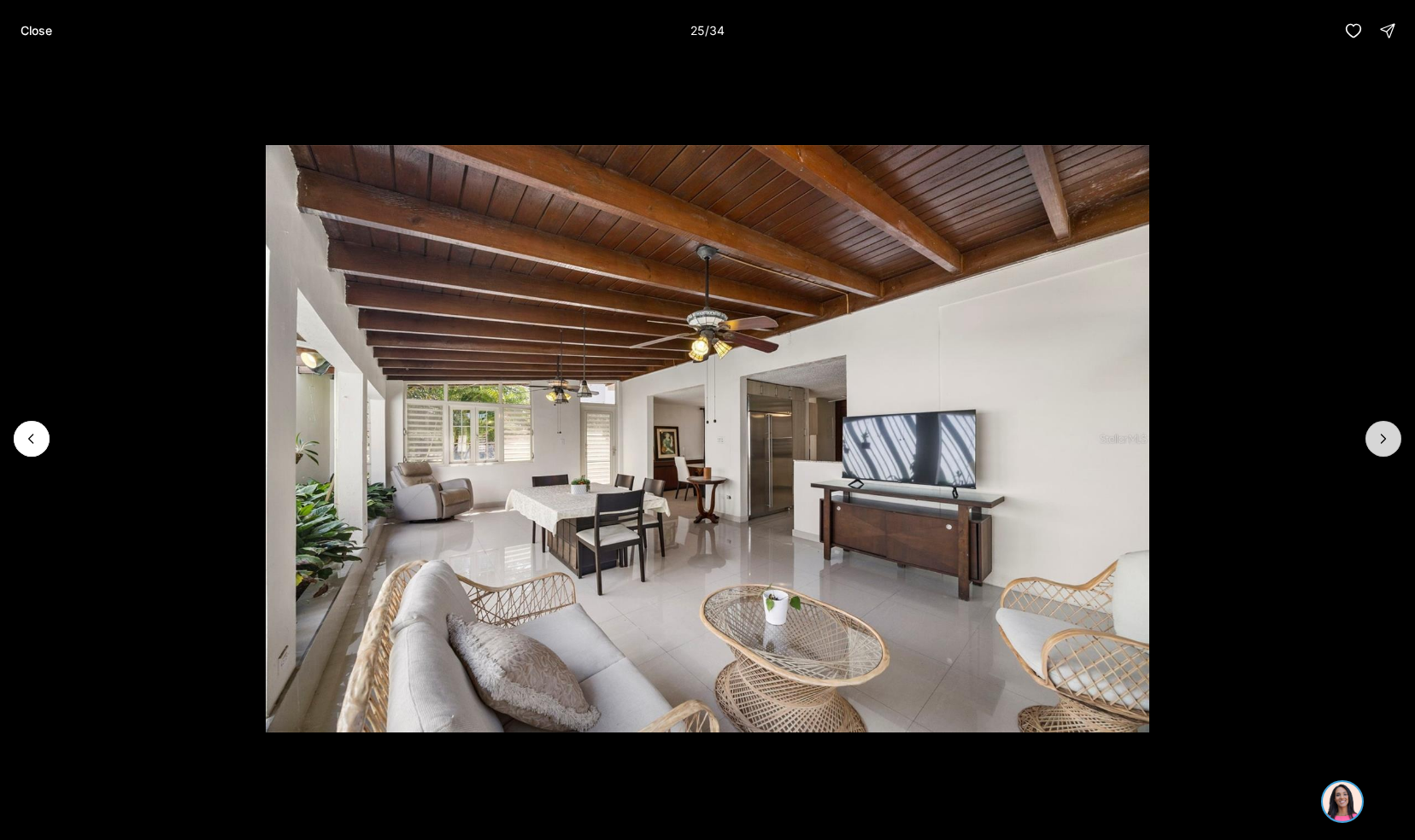
click at [1394, 443] on button "Next slide" at bounding box center [1383, 439] width 36 height 36
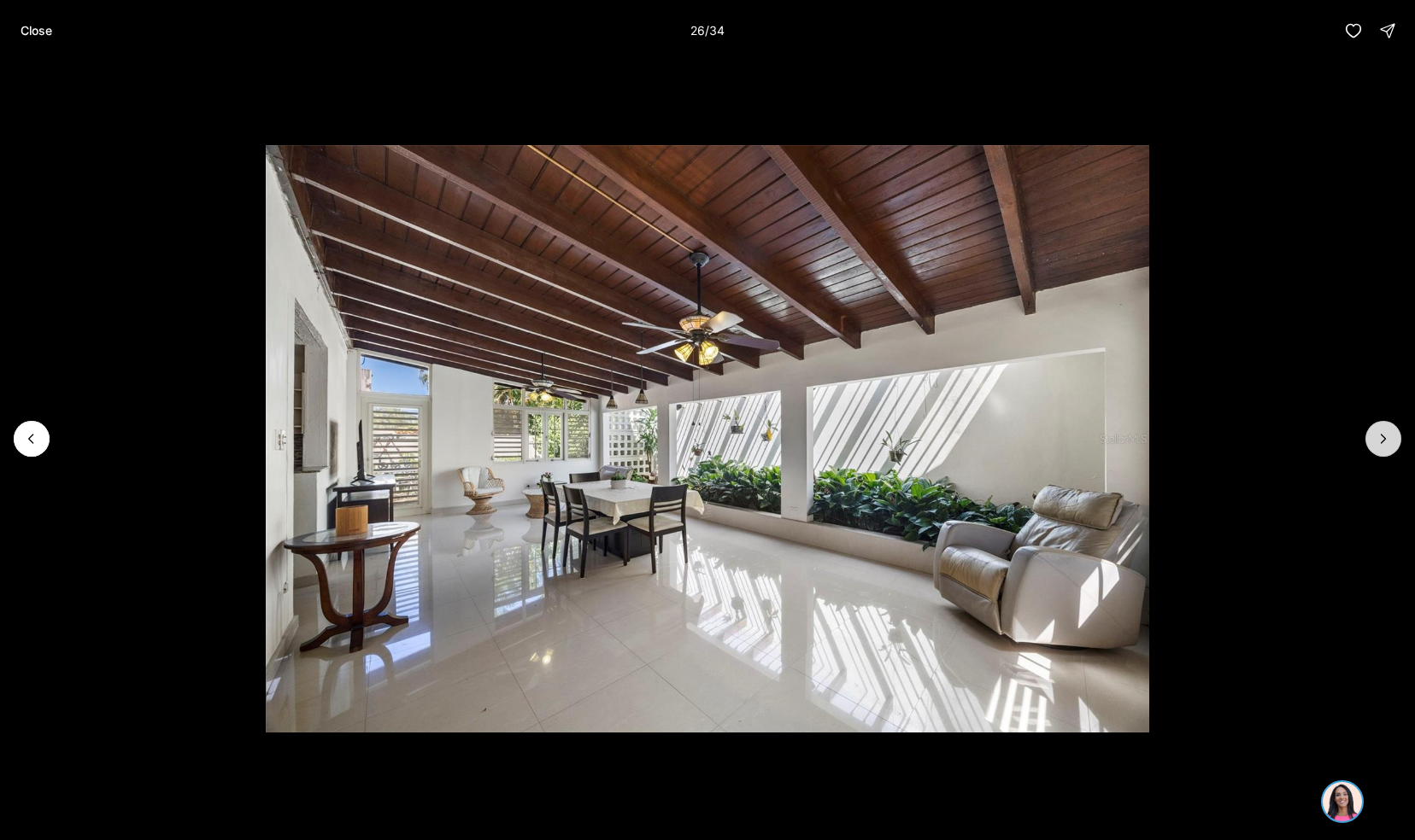
click at [1380, 436] on icon "Next slide" at bounding box center [1382, 438] width 17 height 17
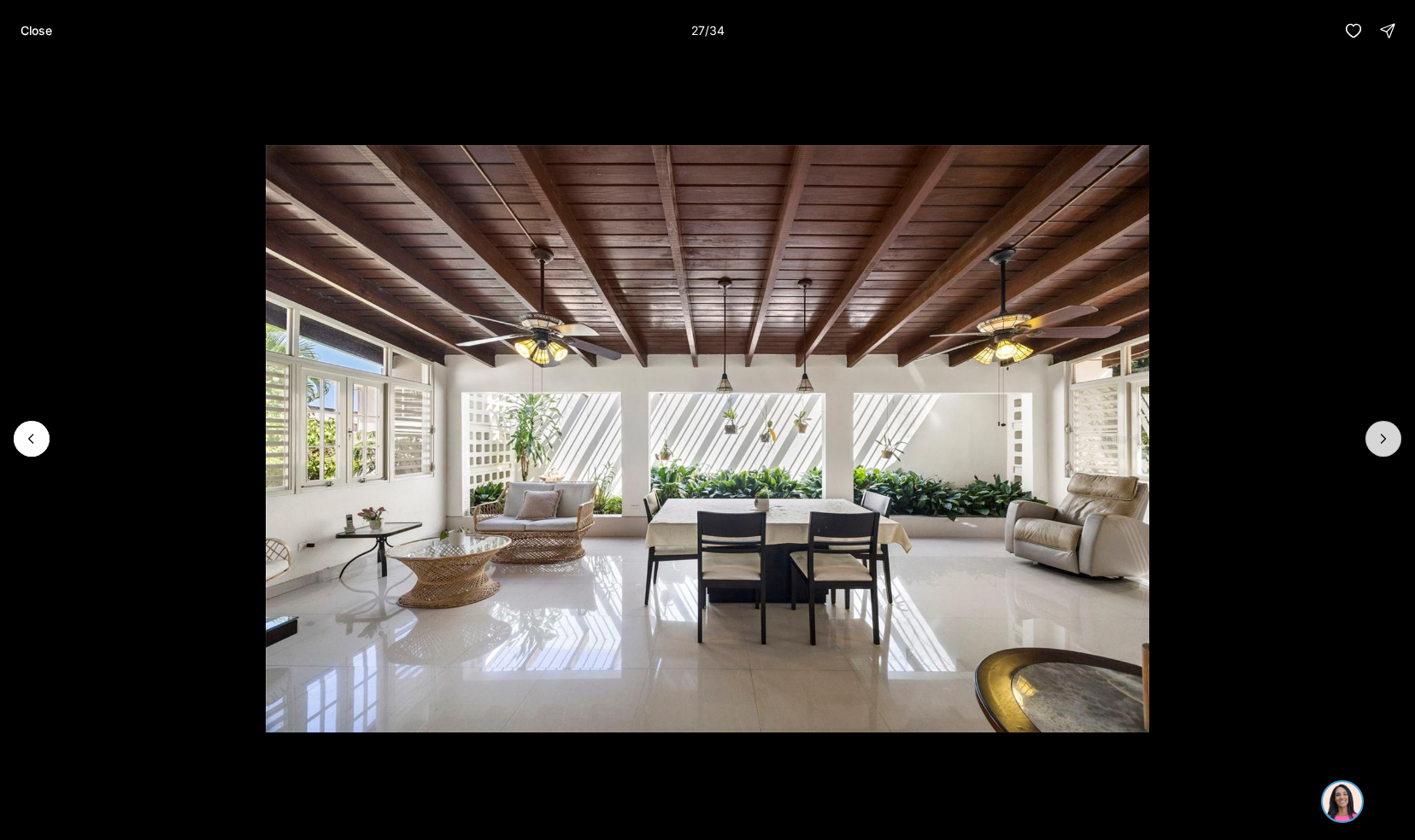
click at [1378, 440] on icon "Next slide" at bounding box center [1382, 438] width 17 height 17
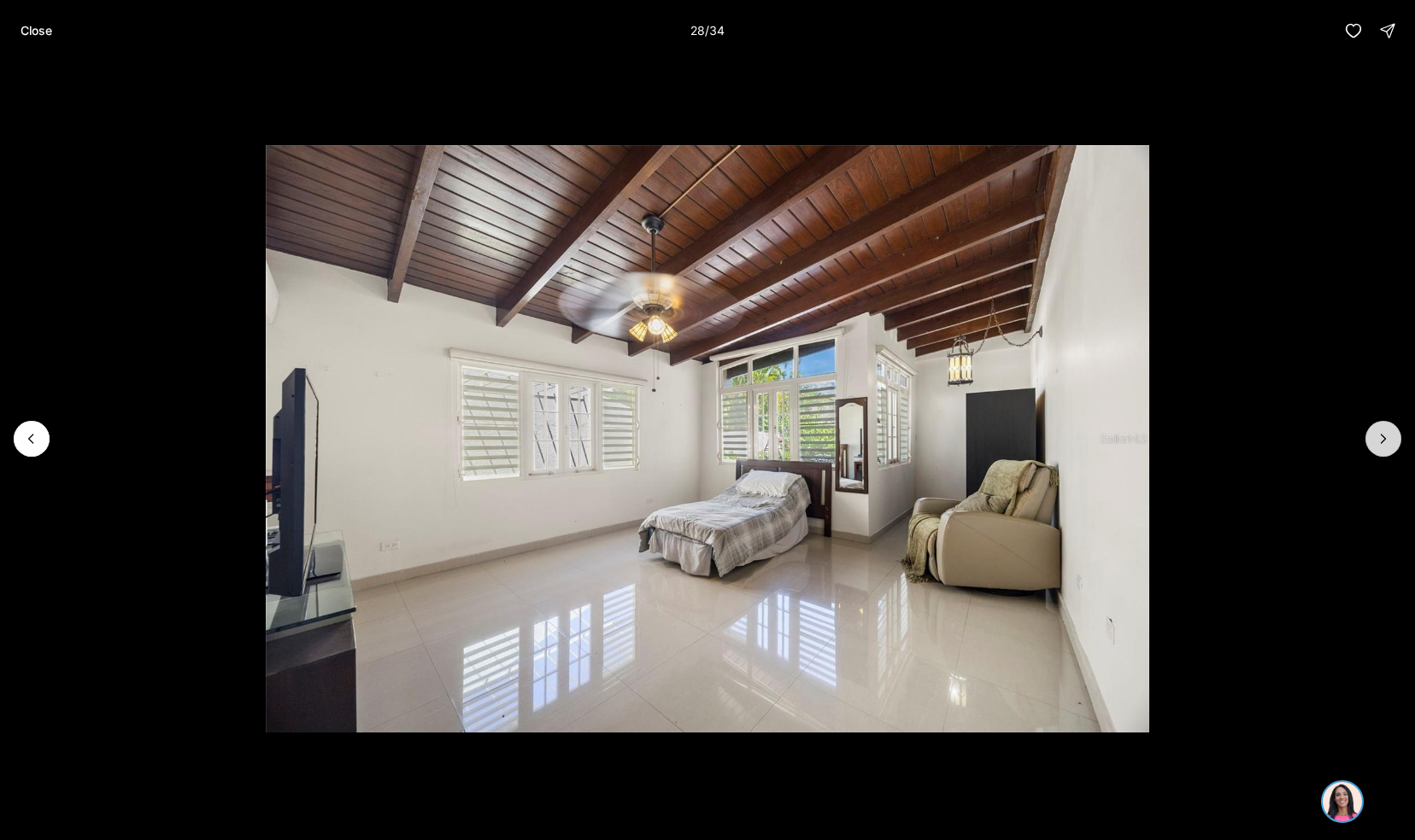
click at [1392, 436] on button "Next slide" at bounding box center [1383, 439] width 36 height 36
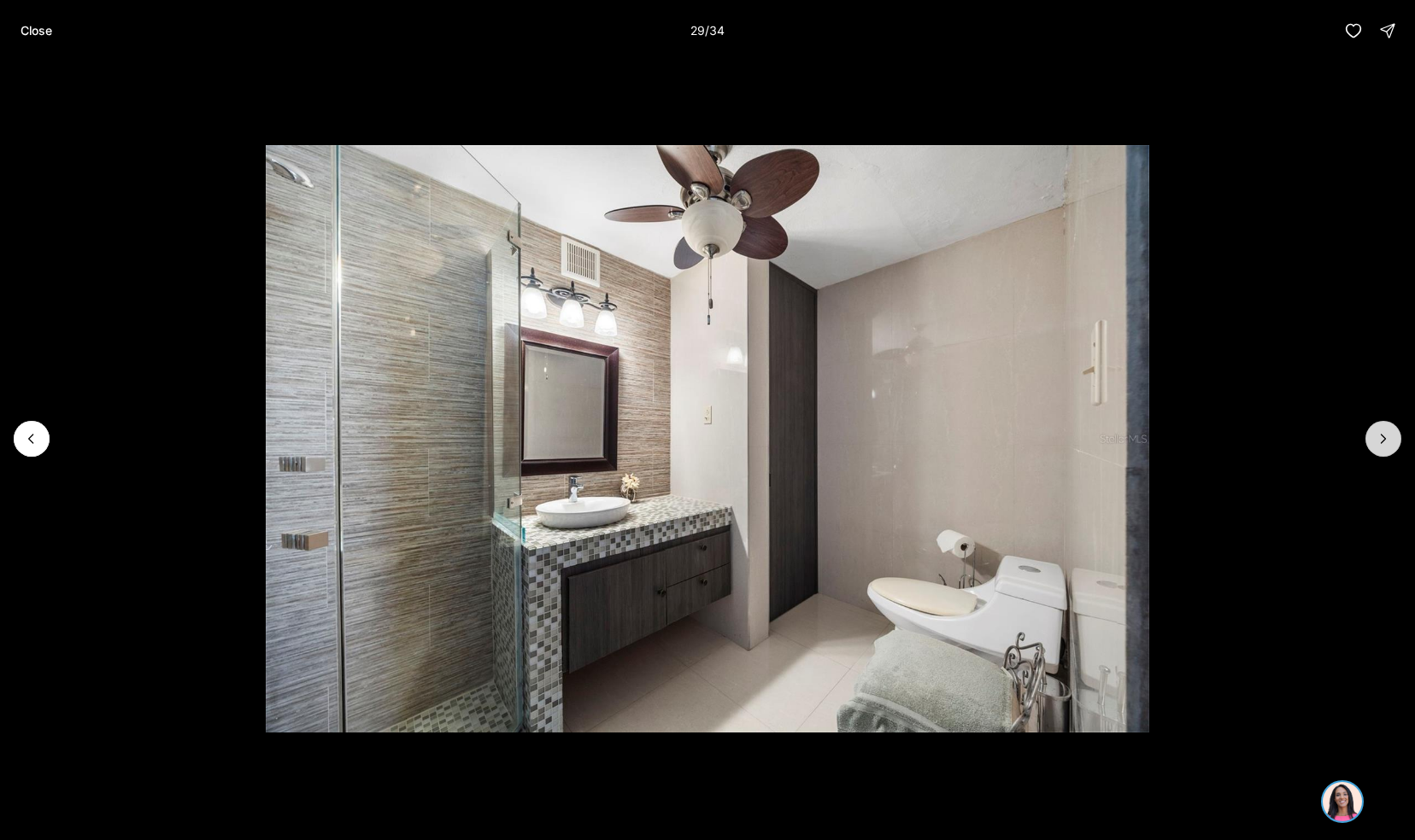
click at [1397, 444] on button "Next slide" at bounding box center [1383, 439] width 36 height 36
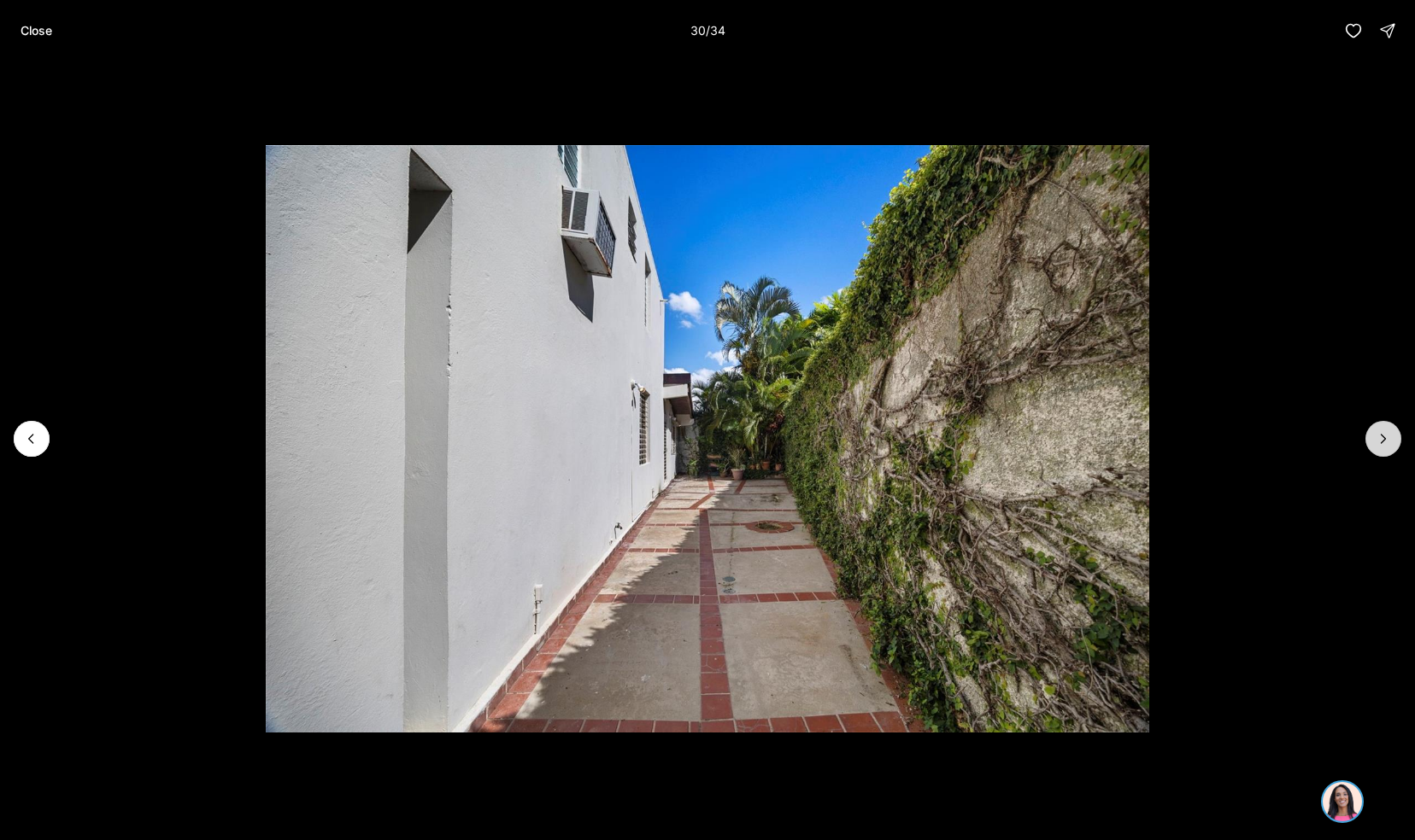
click at [1396, 440] on button "Next slide" at bounding box center [1383, 439] width 36 height 36
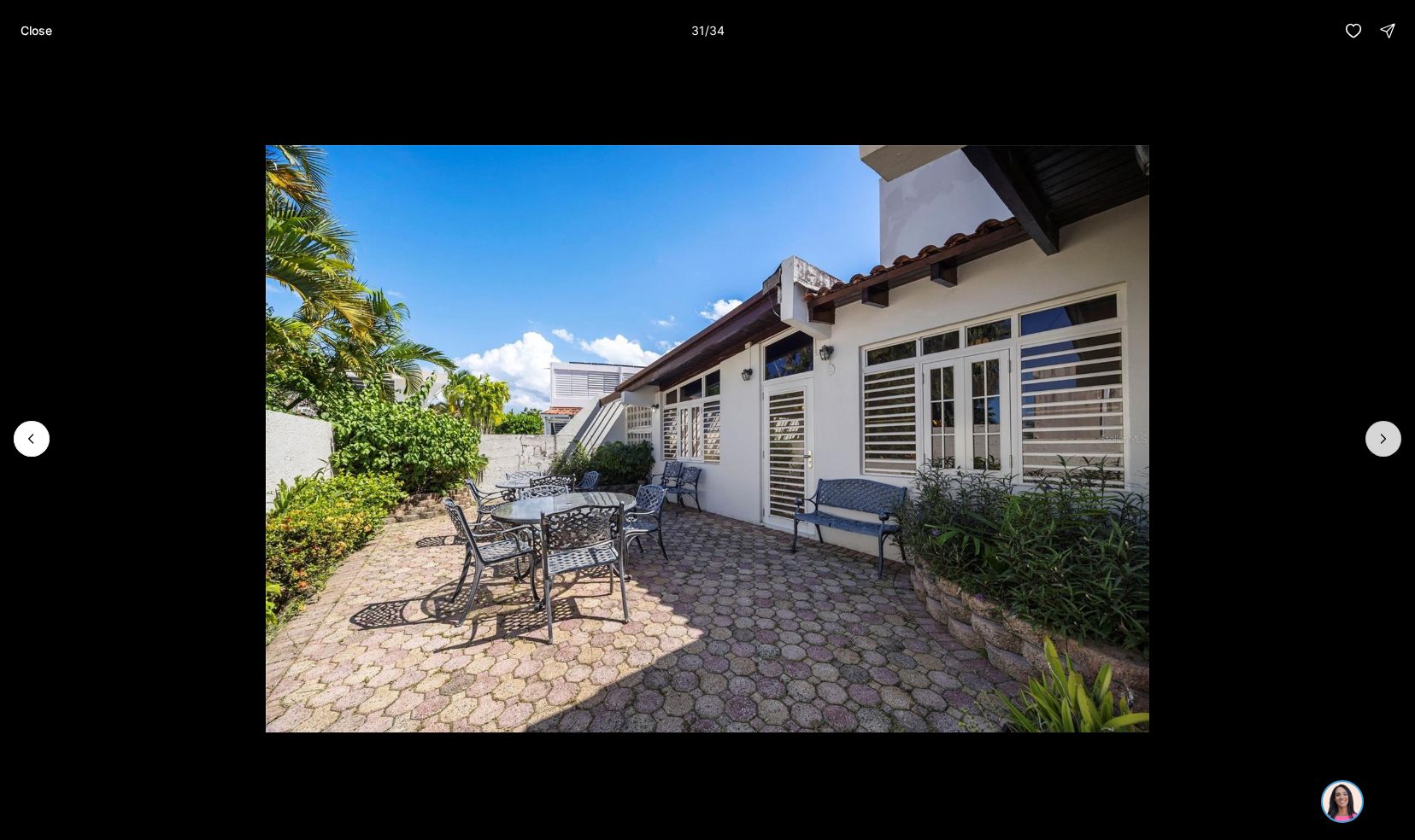
click at [1393, 446] on button "Next slide" at bounding box center [1383, 439] width 36 height 36
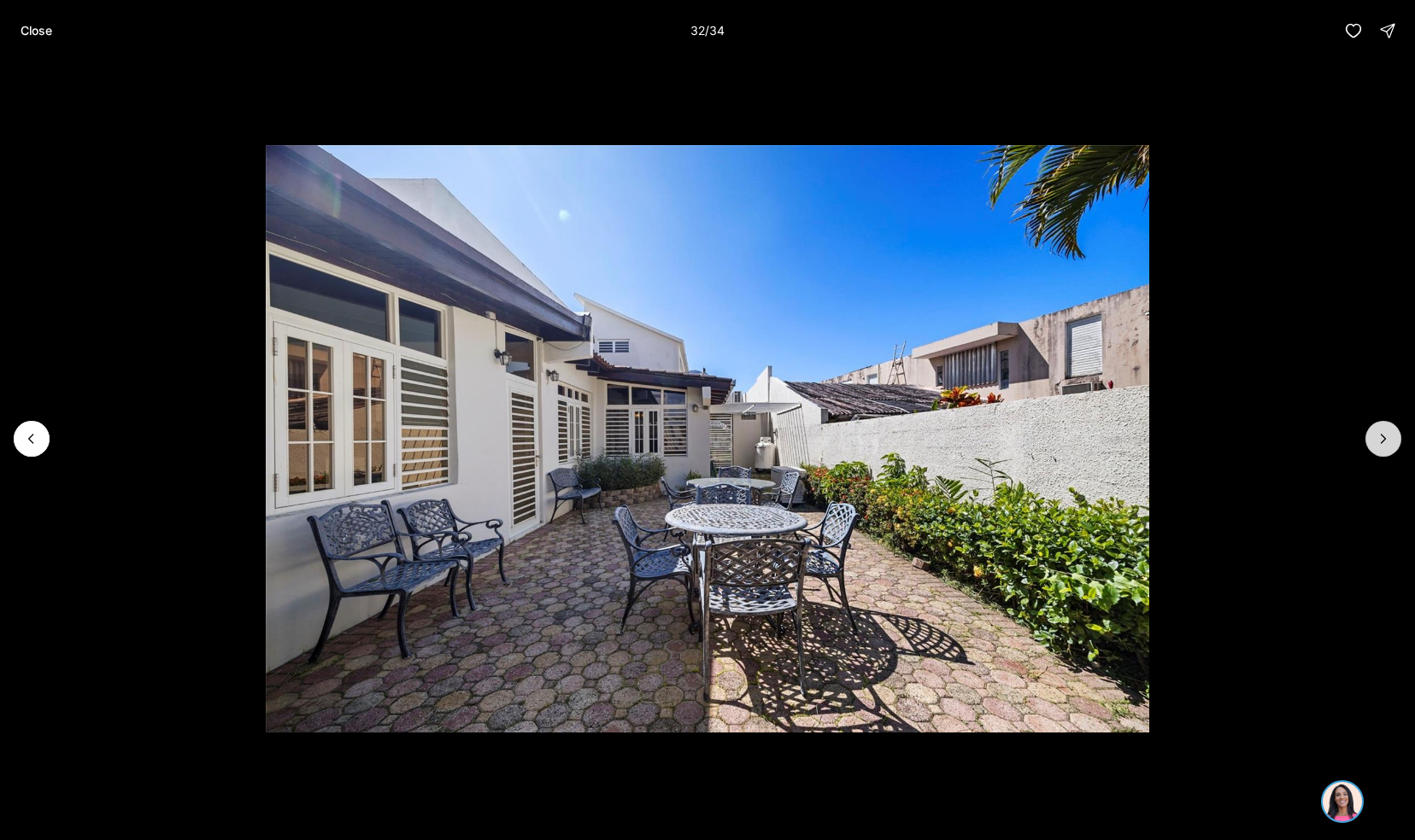
click at [1392, 440] on button "Next slide" at bounding box center [1383, 439] width 36 height 36
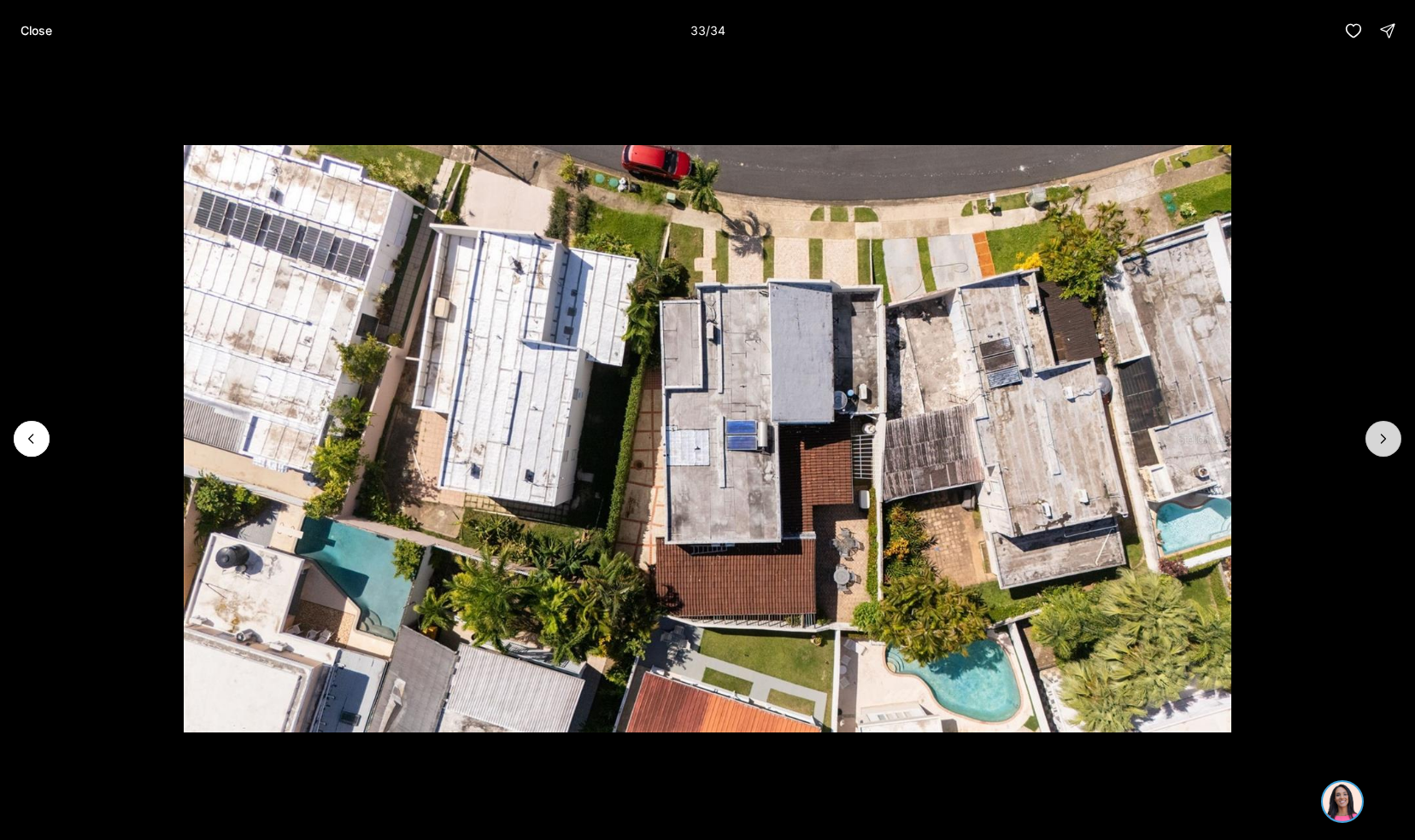
click at [1399, 437] on button "Next slide" at bounding box center [1383, 439] width 36 height 36
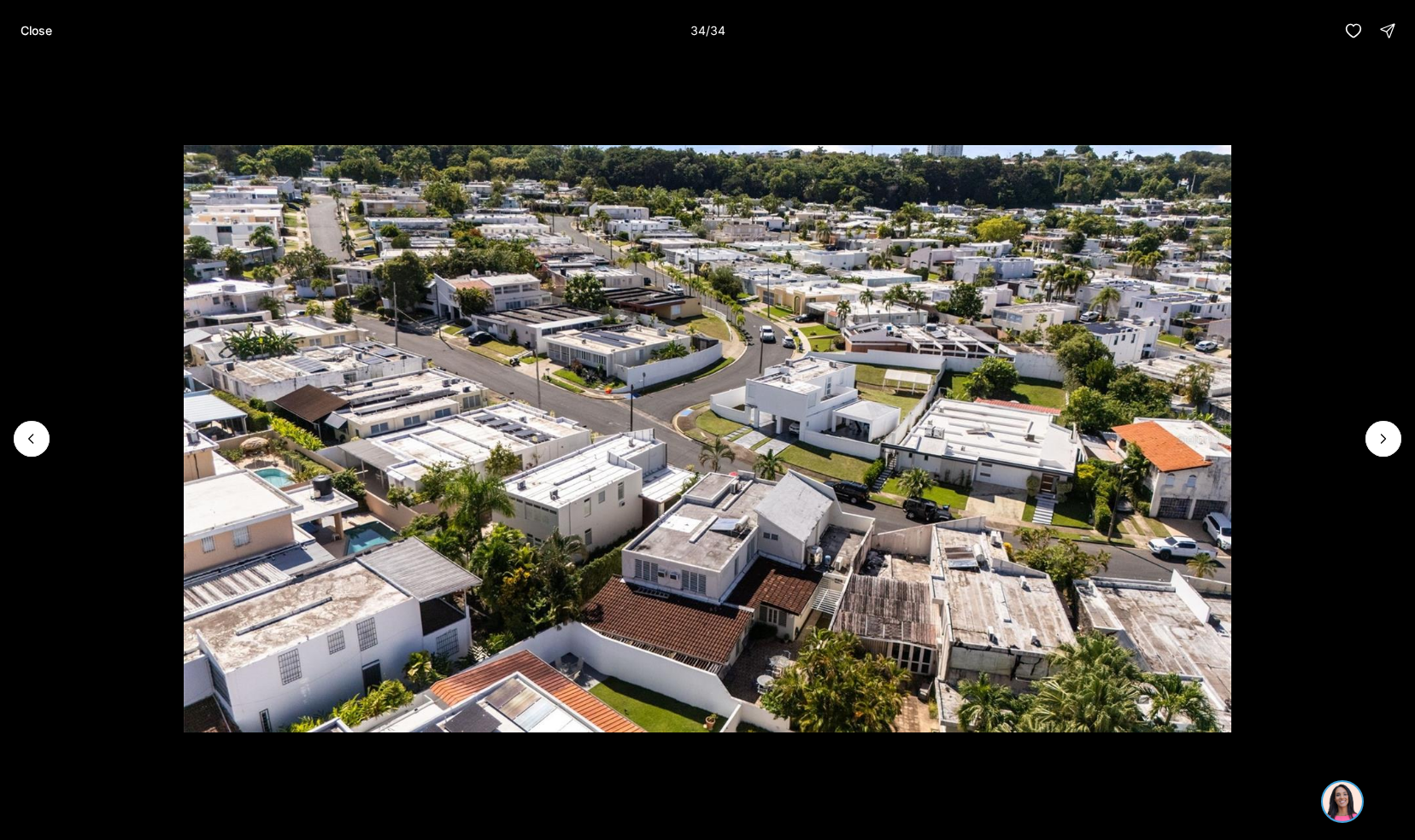
click at [1399, 438] on div at bounding box center [1383, 439] width 36 height 36
click at [1387, 442] on div at bounding box center [1383, 439] width 36 height 36
click at [1384, 446] on div at bounding box center [1383, 439] width 36 height 36
click at [35, 22] on button "Close" at bounding box center [36, 31] width 52 height 35
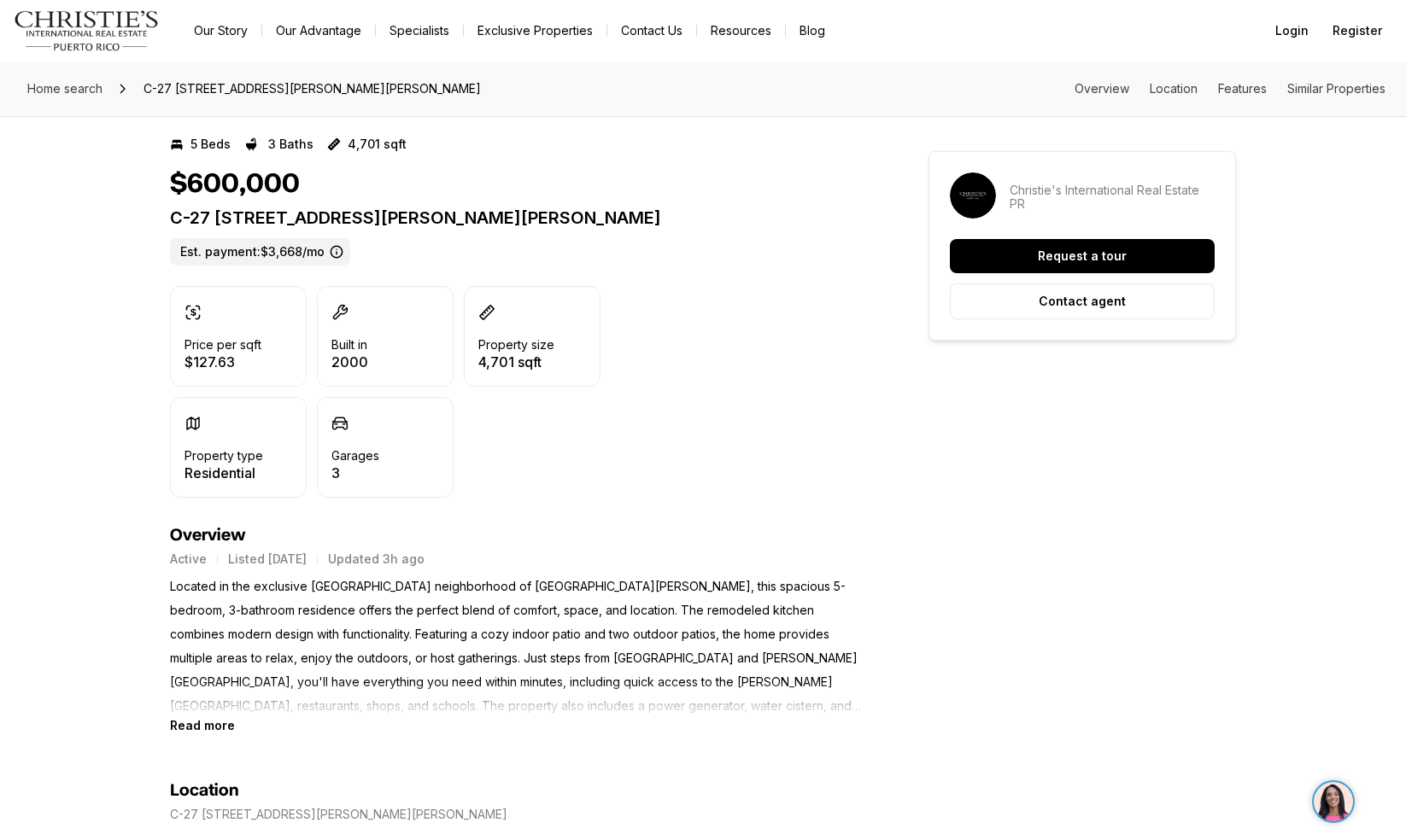
scroll to position [472, 0]
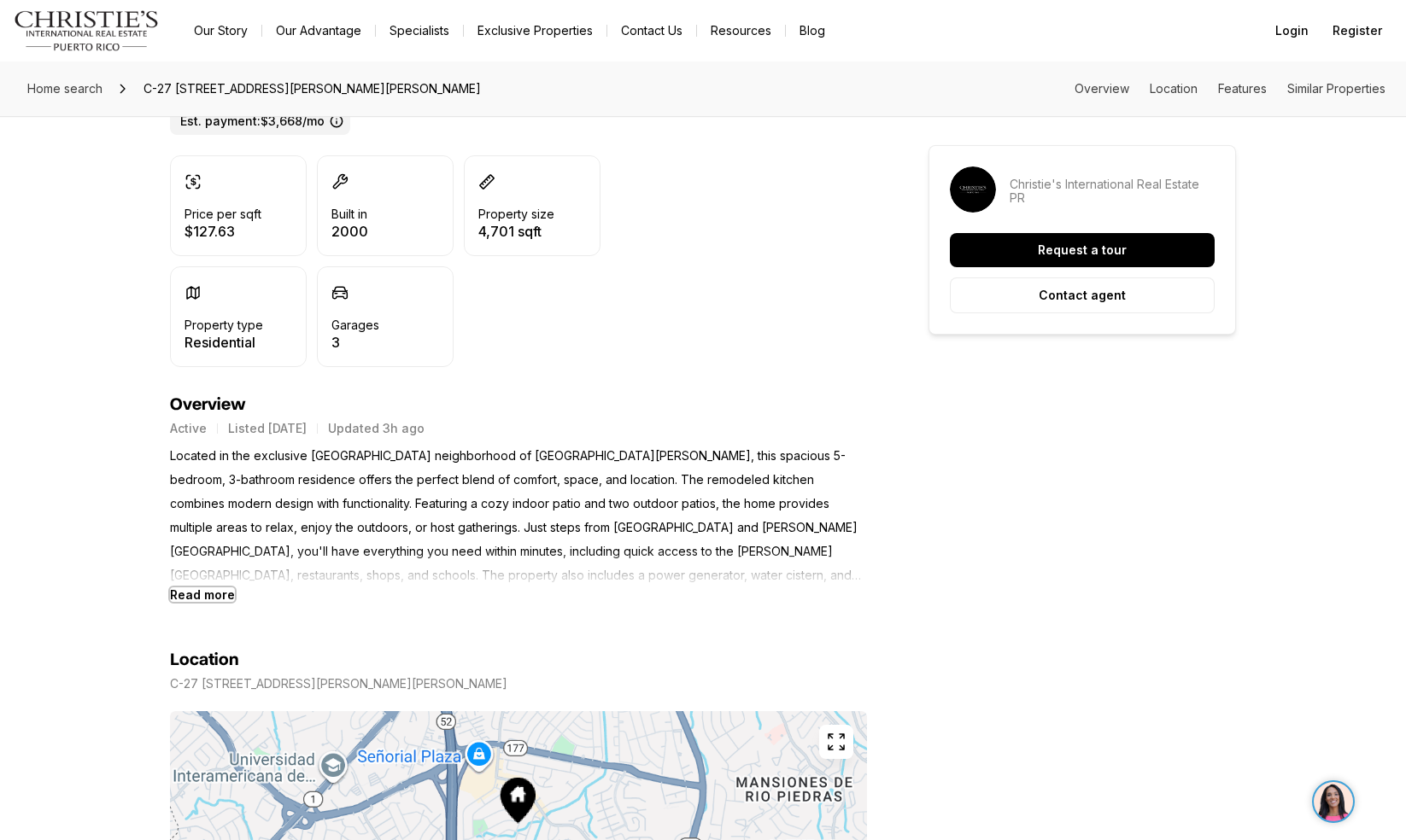
click at [194, 599] on b "Read more" at bounding box center [202, 594] width 65 height 15
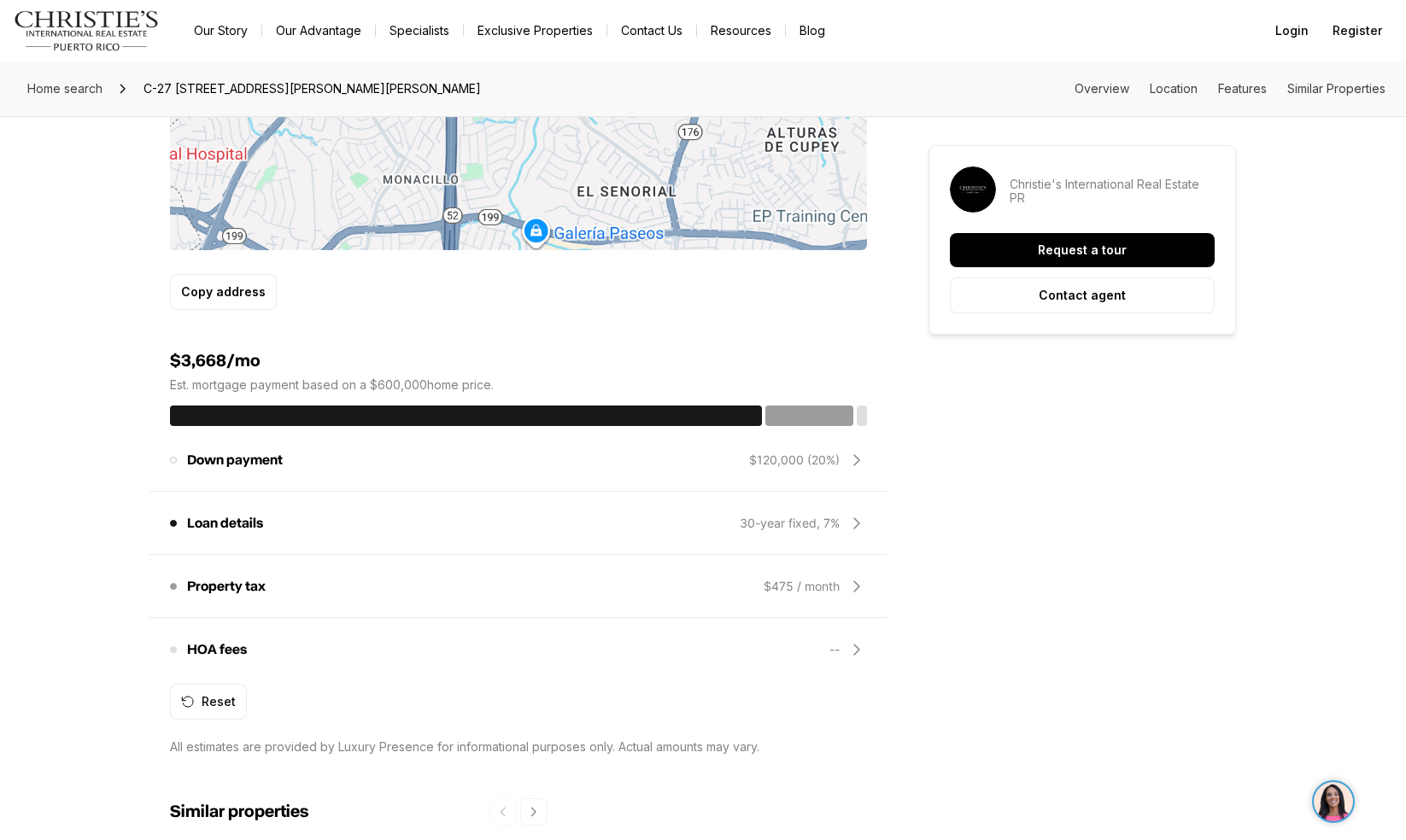
scroll to position [0, 0]
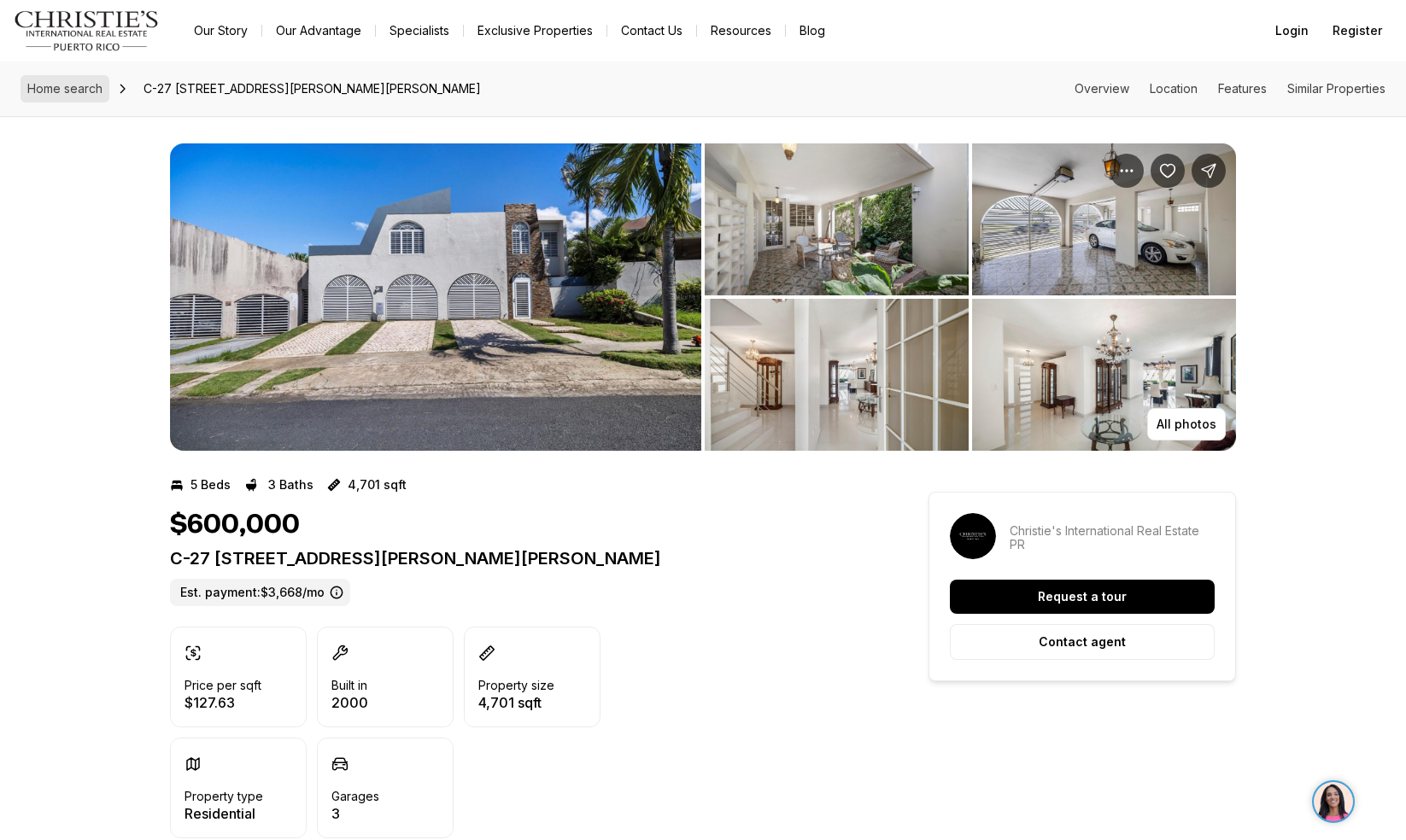
click at [47, 79] on link "Home search" at bounding box center [65, 89] width 89 height 28
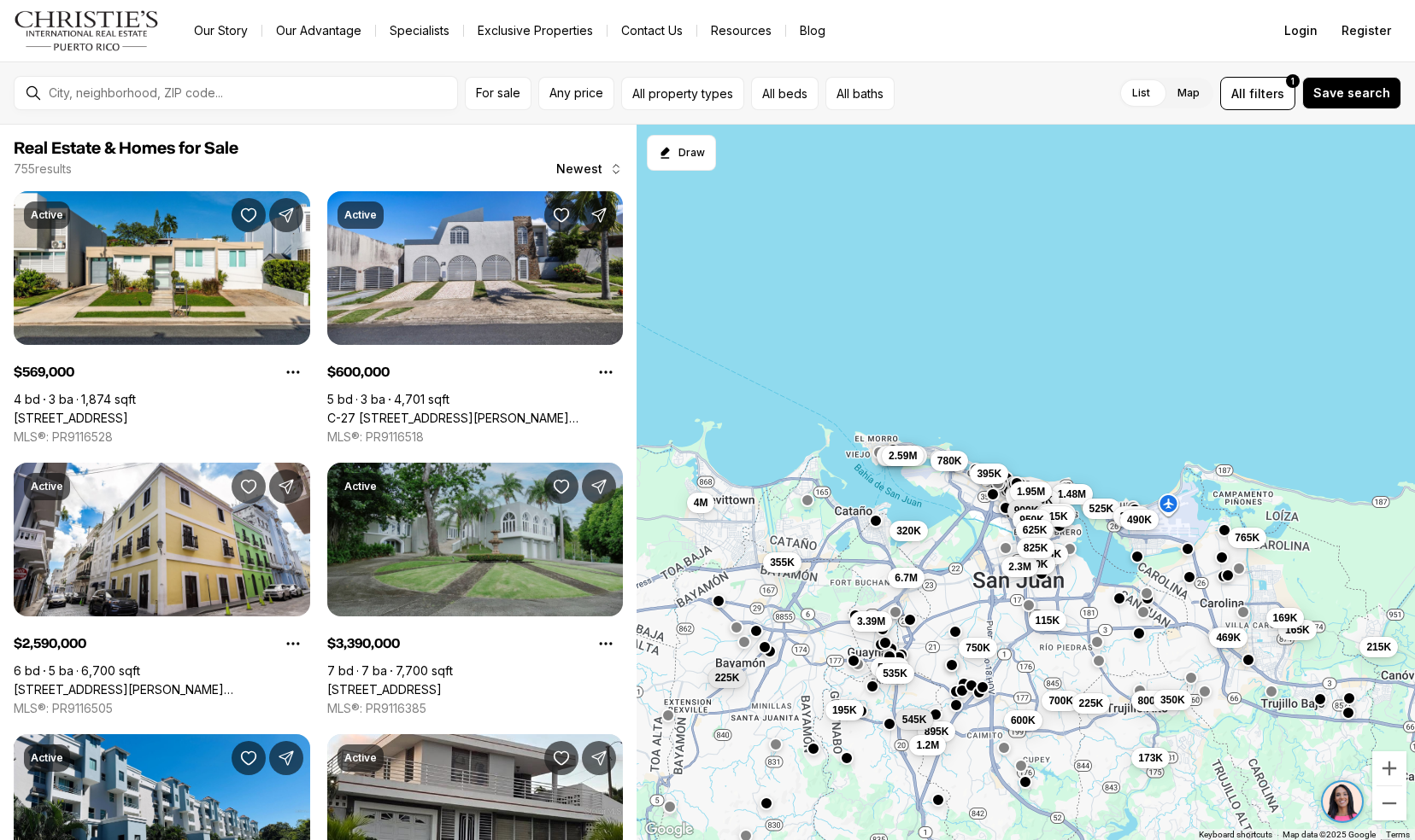
click at [357, 682] on link "[STREET_ADDRESS]" at bounding box center [384, 690] width 115 height 16
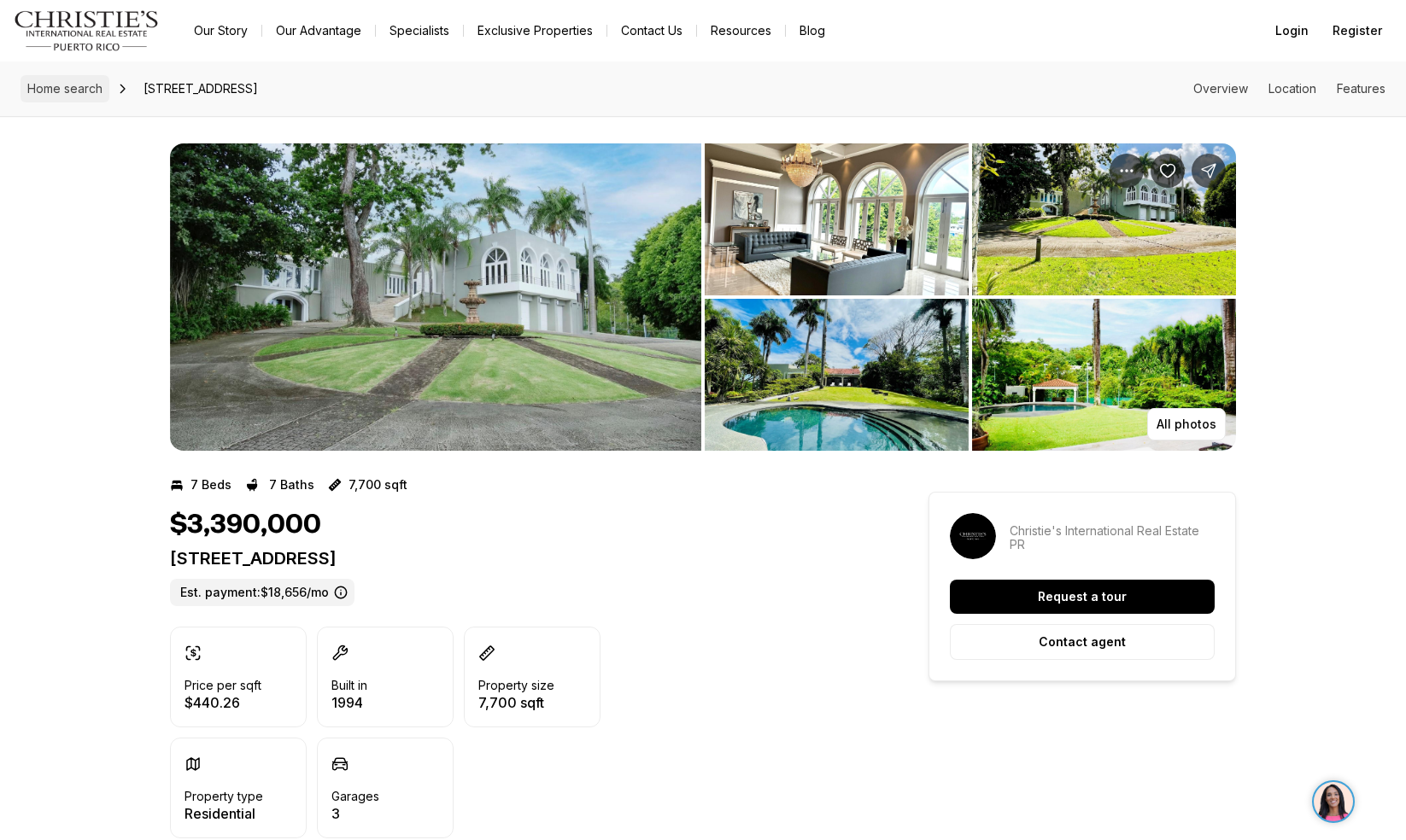
click at [70, 100] on link "Home search" at bounding box center [65, 89] width 89 height 28
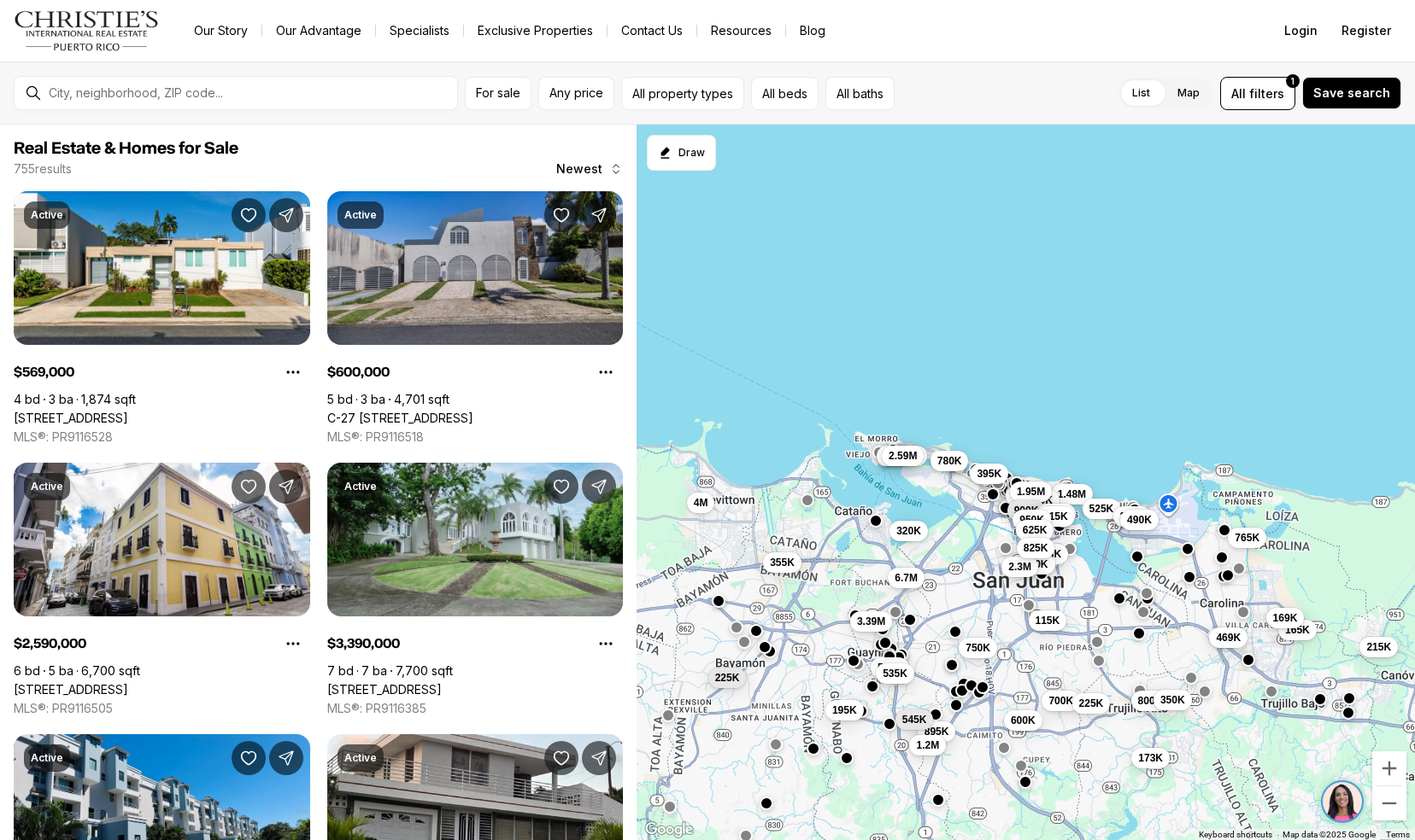
click at [358, 411] on link "C-27 [STREET_ADDRESS][PERSON_NAME][PERSON_NAME]" at bounding box center [400, 419] width 146 height 16
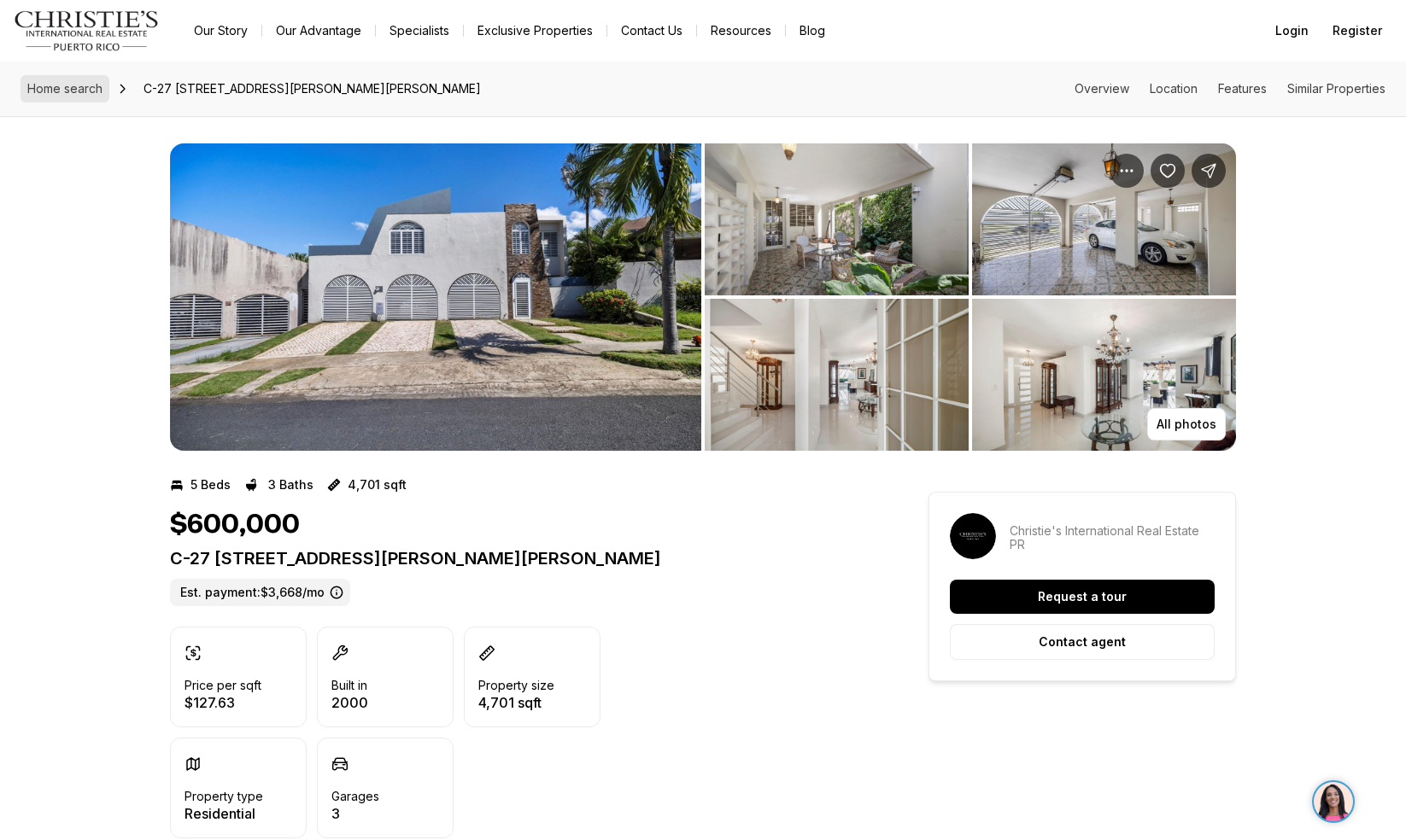
click at [42, 84] on span "Home search" at bounding box center [65, 88] width 75 height 15
